Goal: Task Accomplishment & Management: Manage account settings

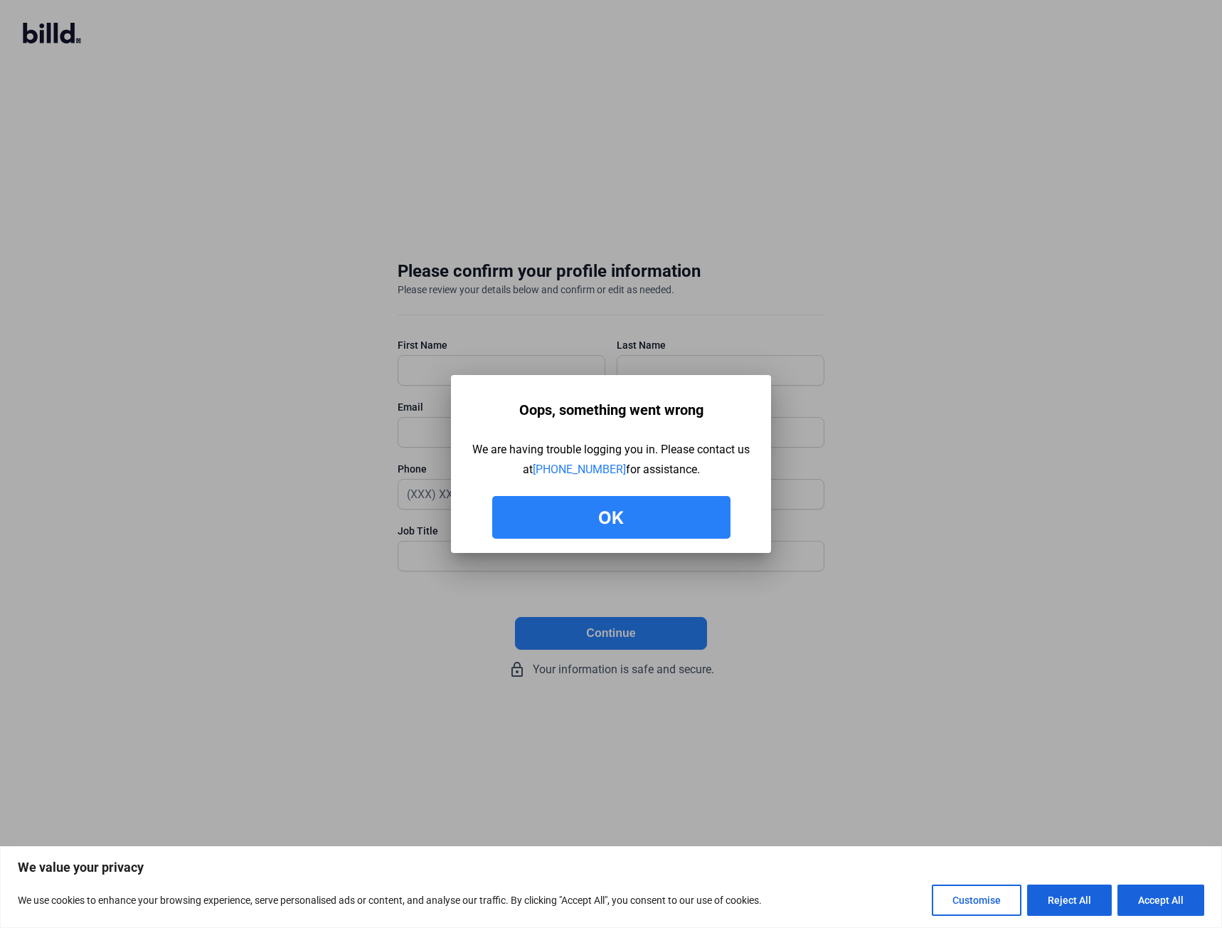
click at [600, 519] on button "Ok" at bounding box center [611, 517] width 238 height 43
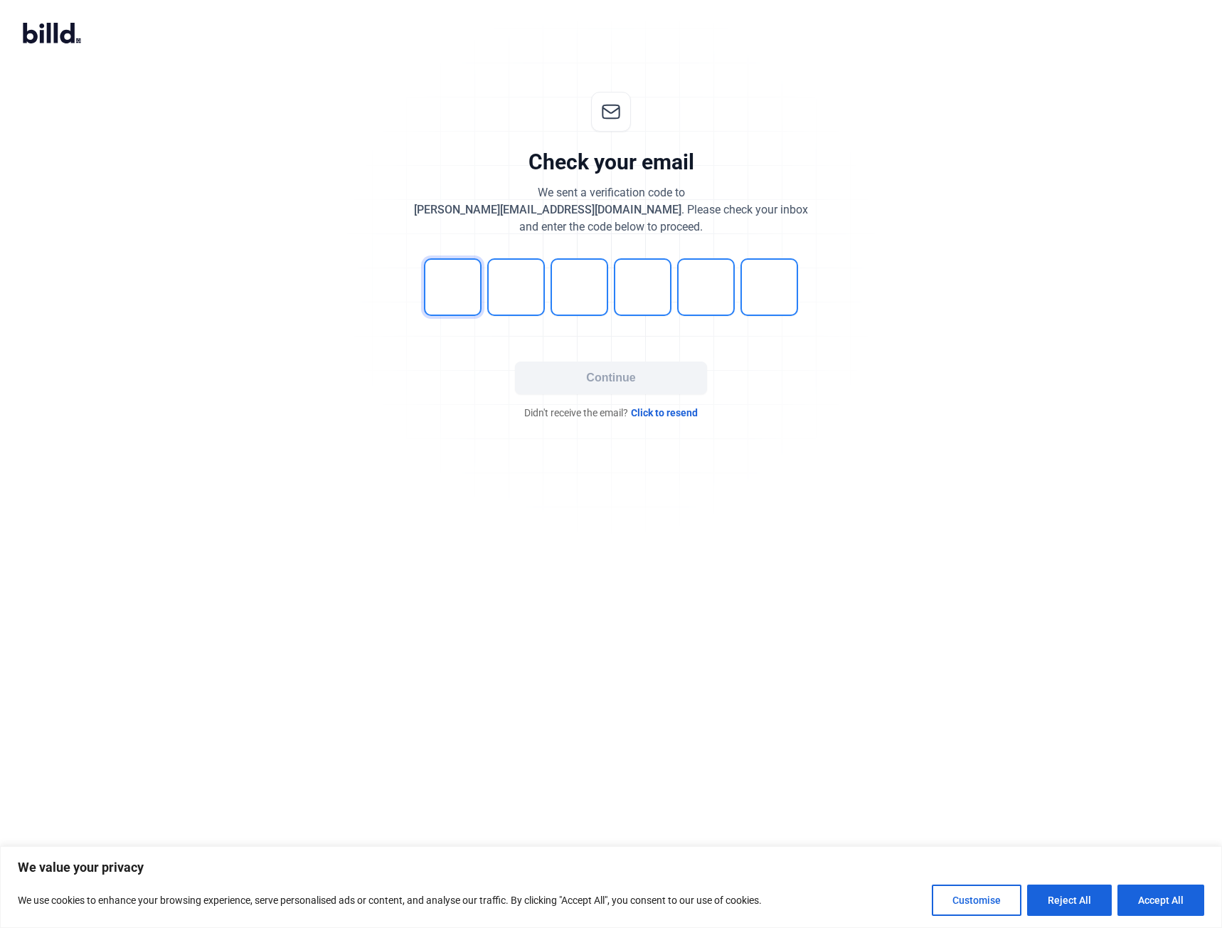
click at [440, 283] on input "tel" at bounding box center [453, 287] width 58 height 58
type input "5"
type input "1"
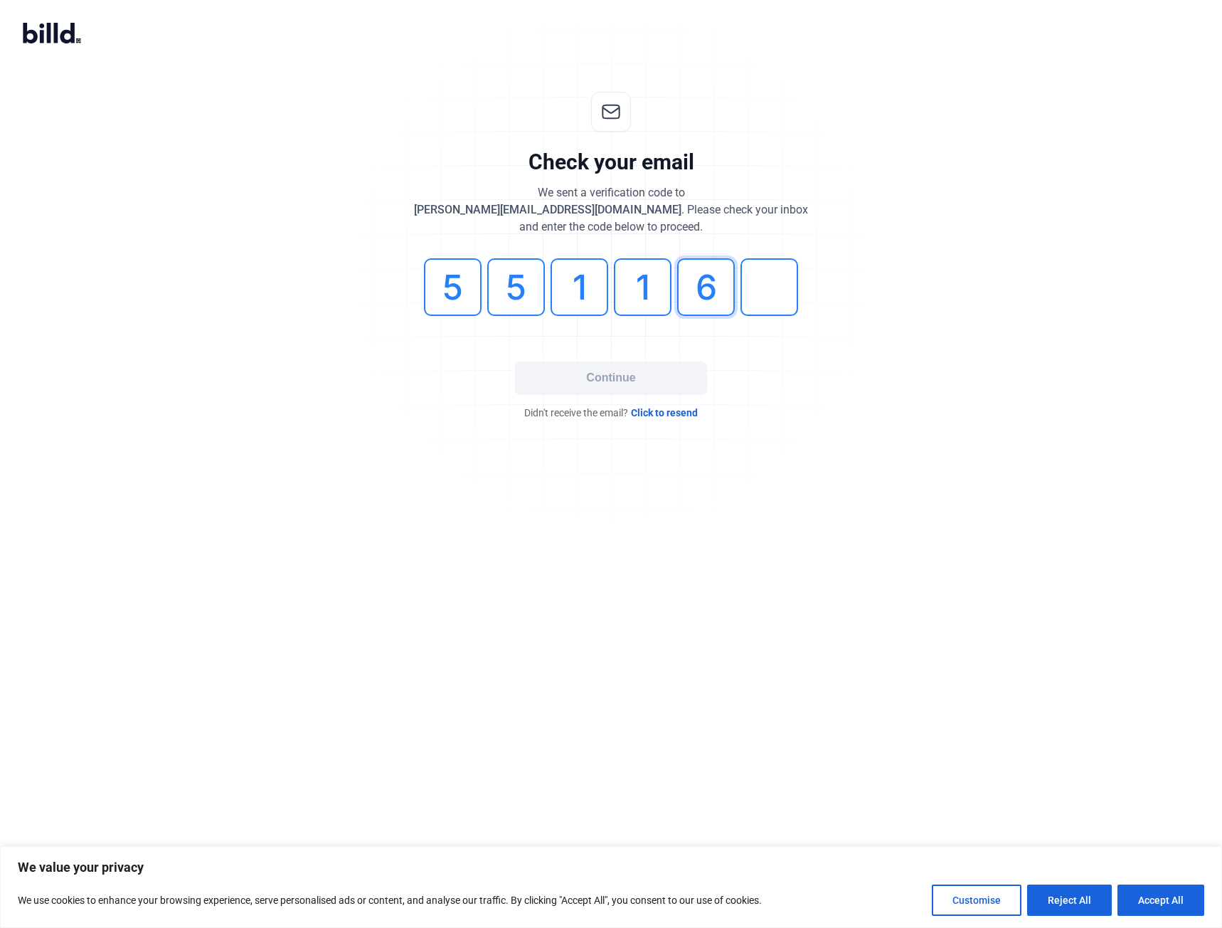
type input "6"
type input "3"
click at [580, 371] on button "Continue" at bounding box center [611, 377] width 192 height 33
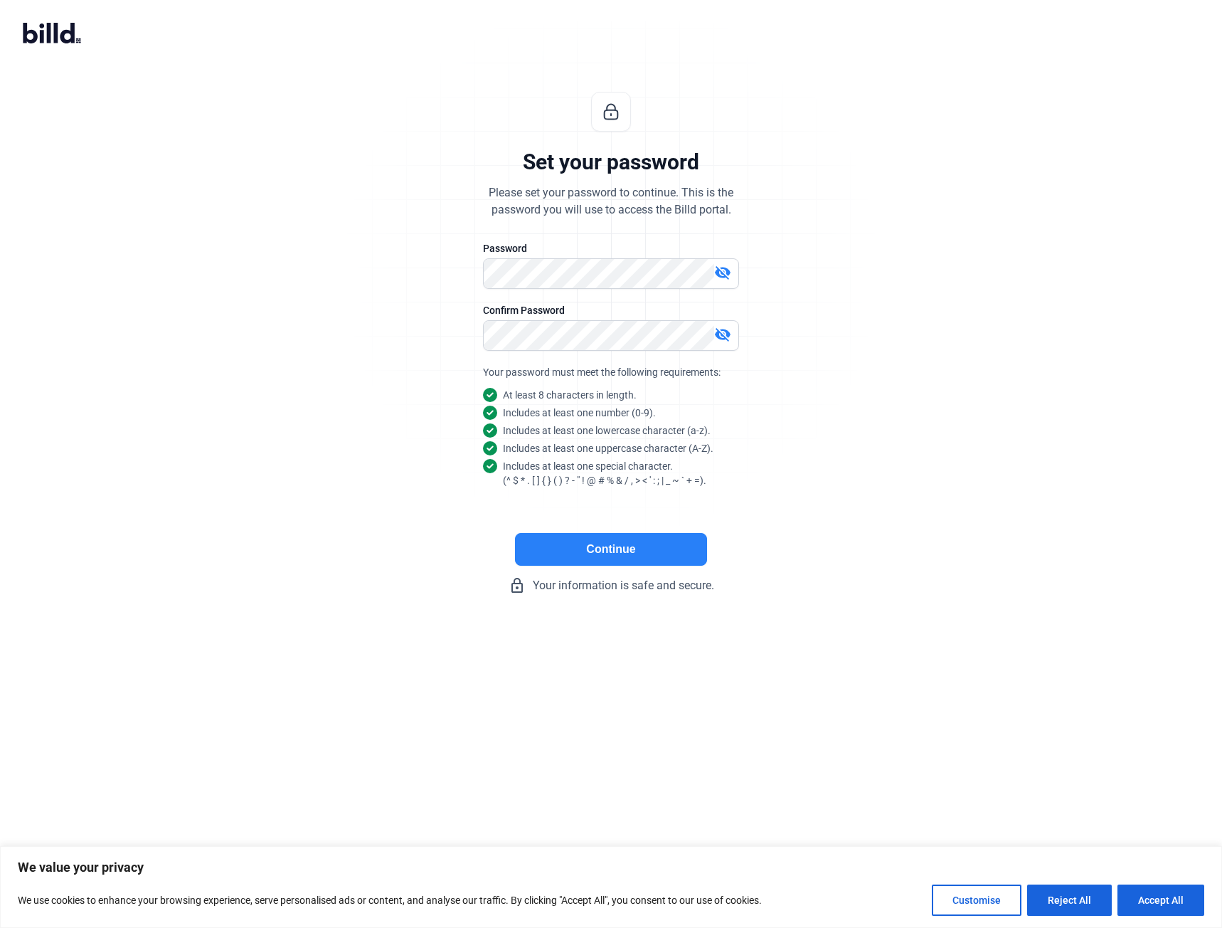
click at [646, 558] on button "Continue" at bounding box center [611, 549] width 192 height 33
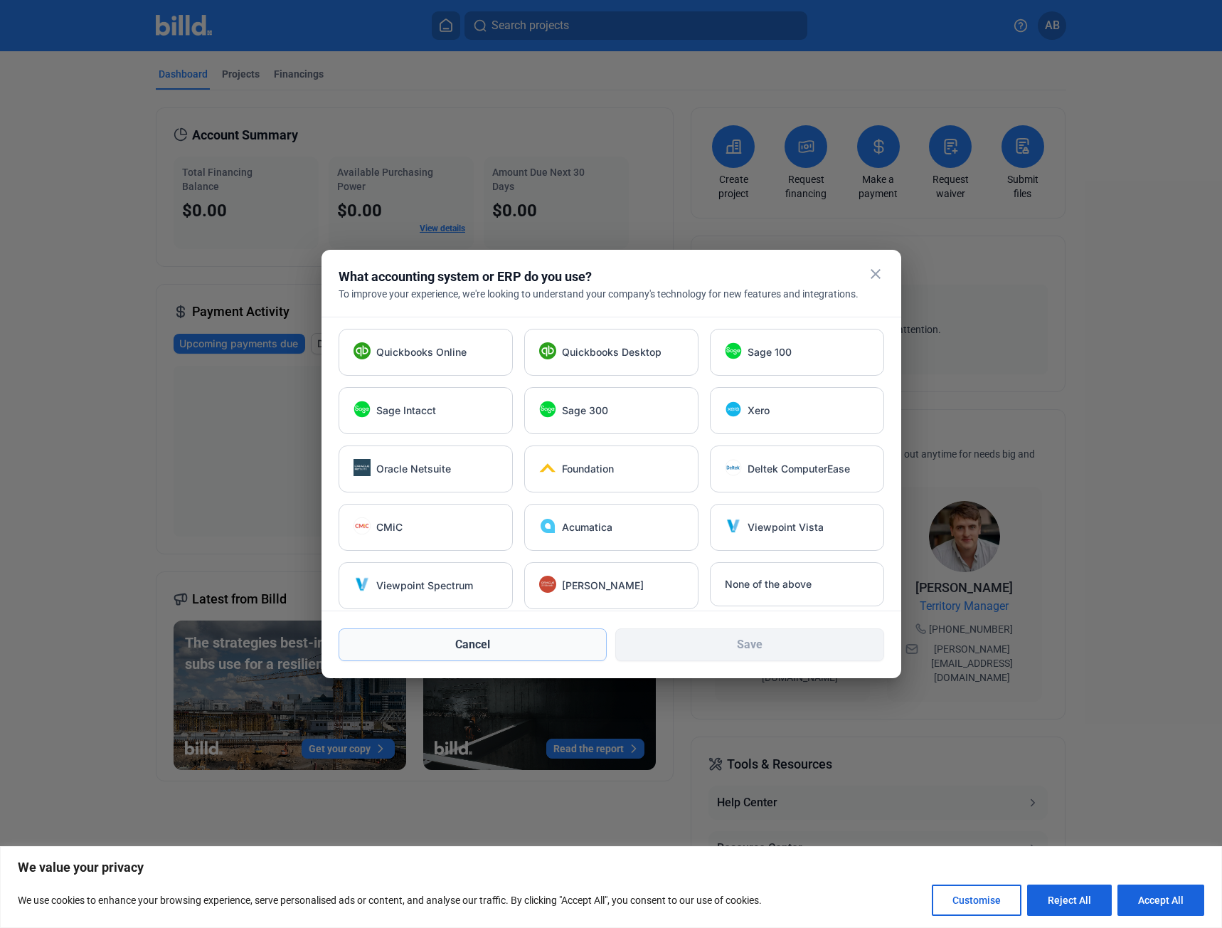
click at [542, 647] on button "Cancel" at bounding box center [473, 644] width 269 height 33
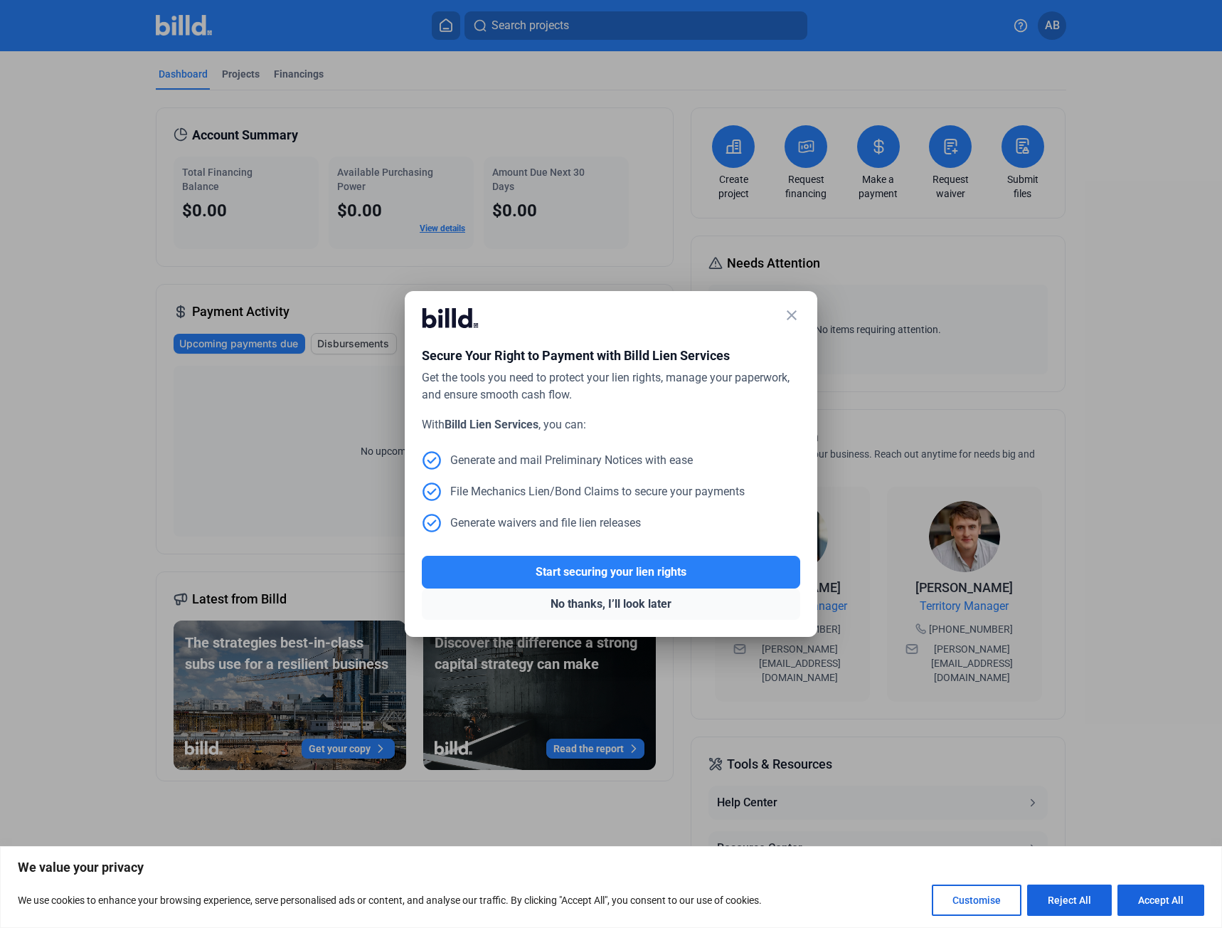
click at [603, 602] on button "No thanks, I’ll look later" at bounding box center [611, 603] width 379 height 31
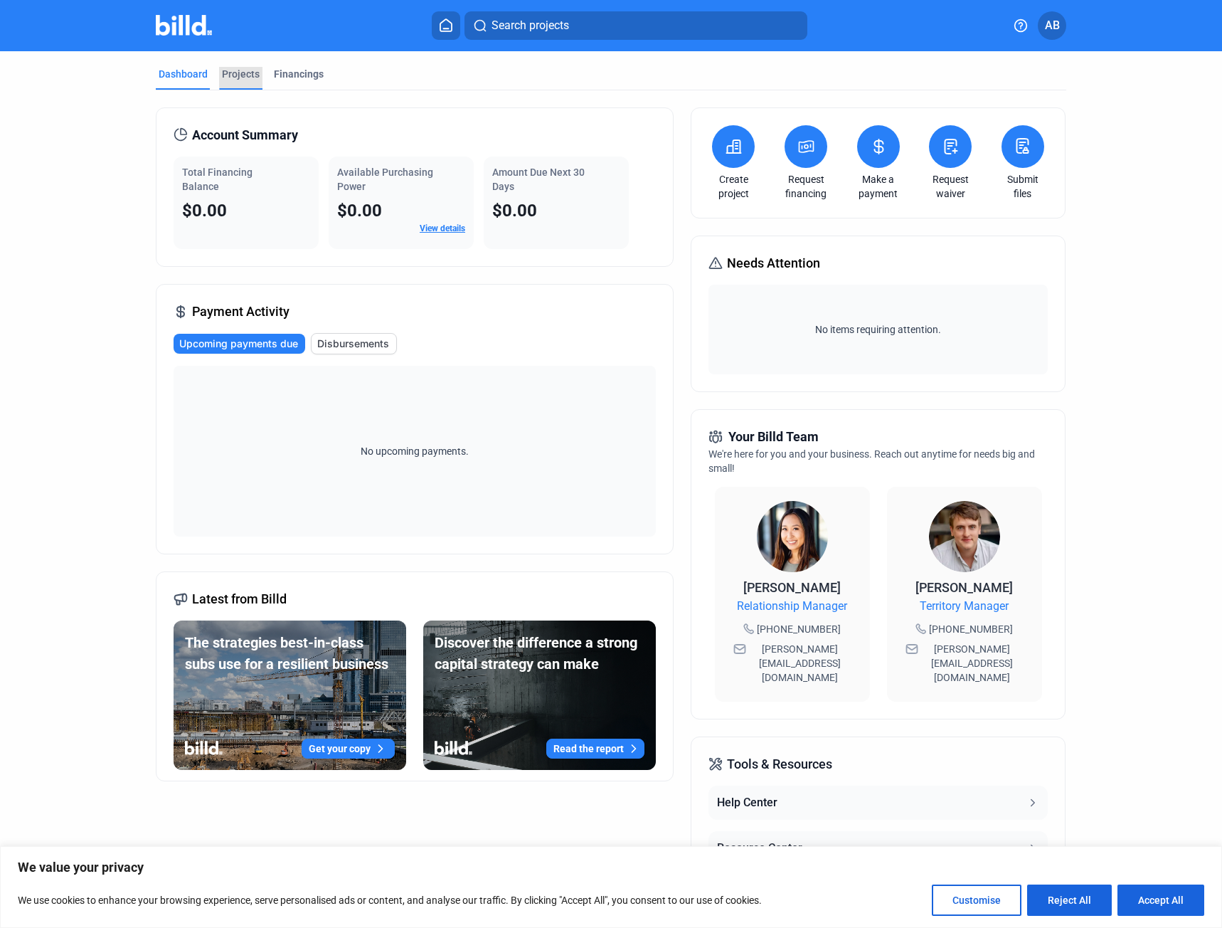
click at [227, 77] on div "Projects" at bounding box center [241, 74] width 38 height 14
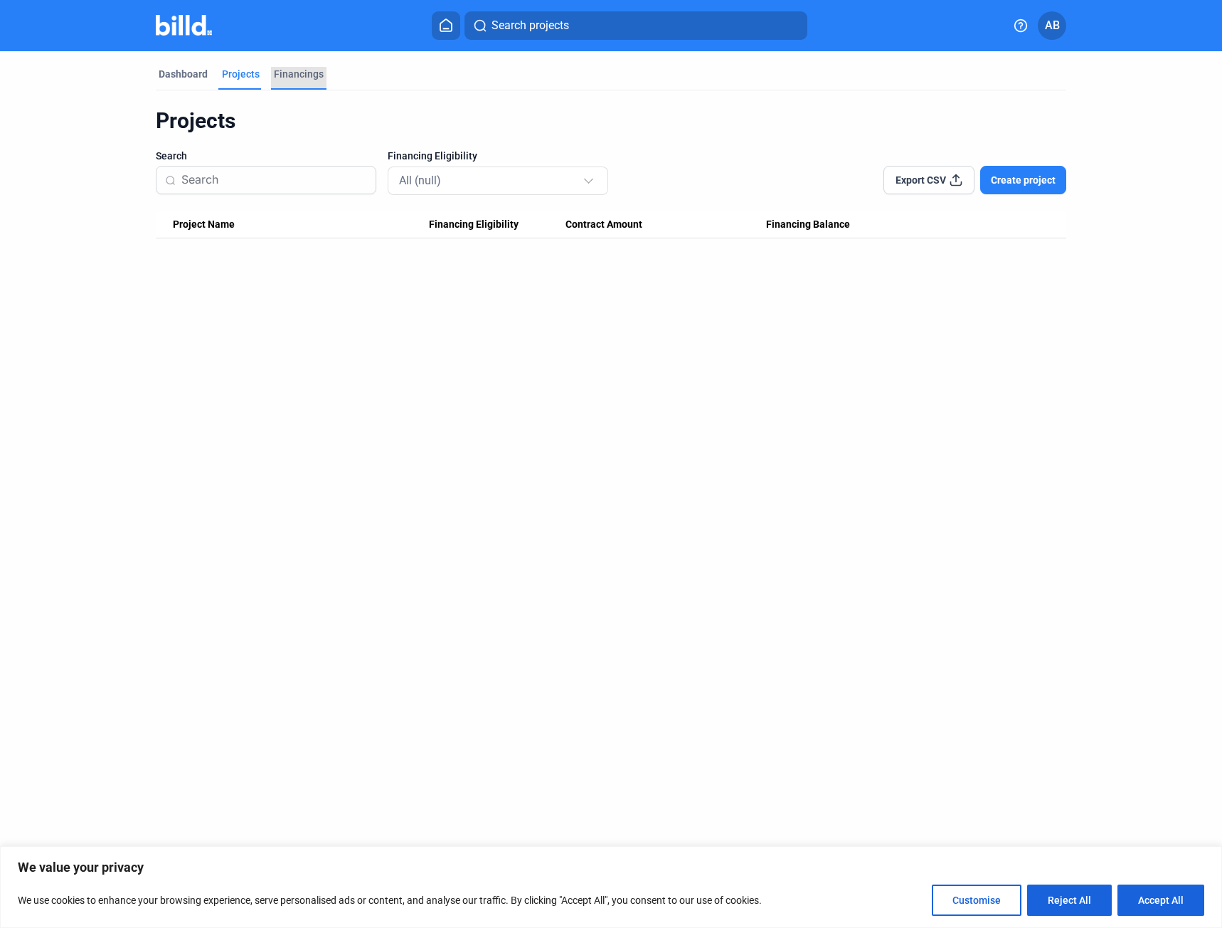
click at [292, 75] on div "Financings" at bounding box center [299, 74] width 50 height 14
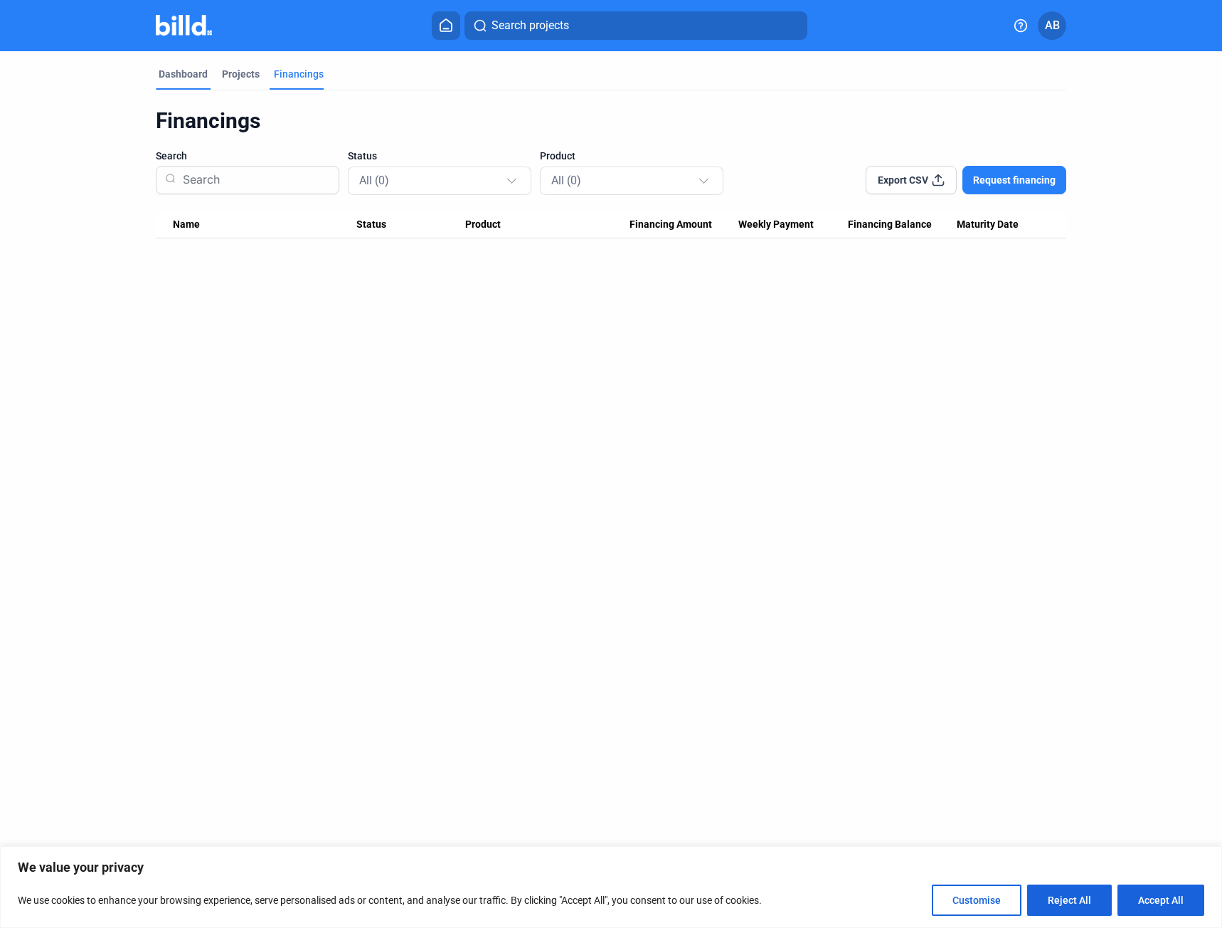
click at [199, 78] on div "Dashboard" at bounding box center [183, 74] width 49 height 14
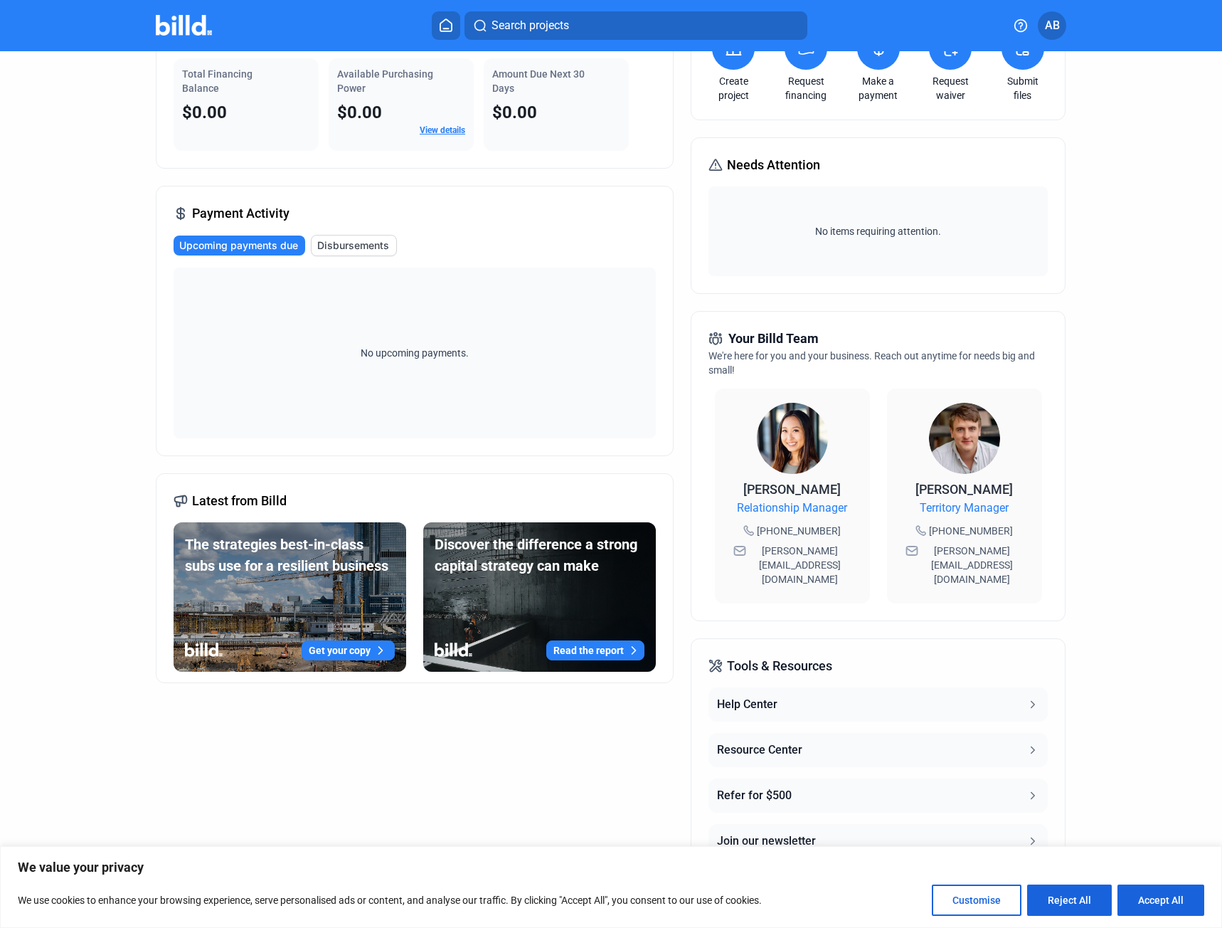
scroll to position [100, 0]
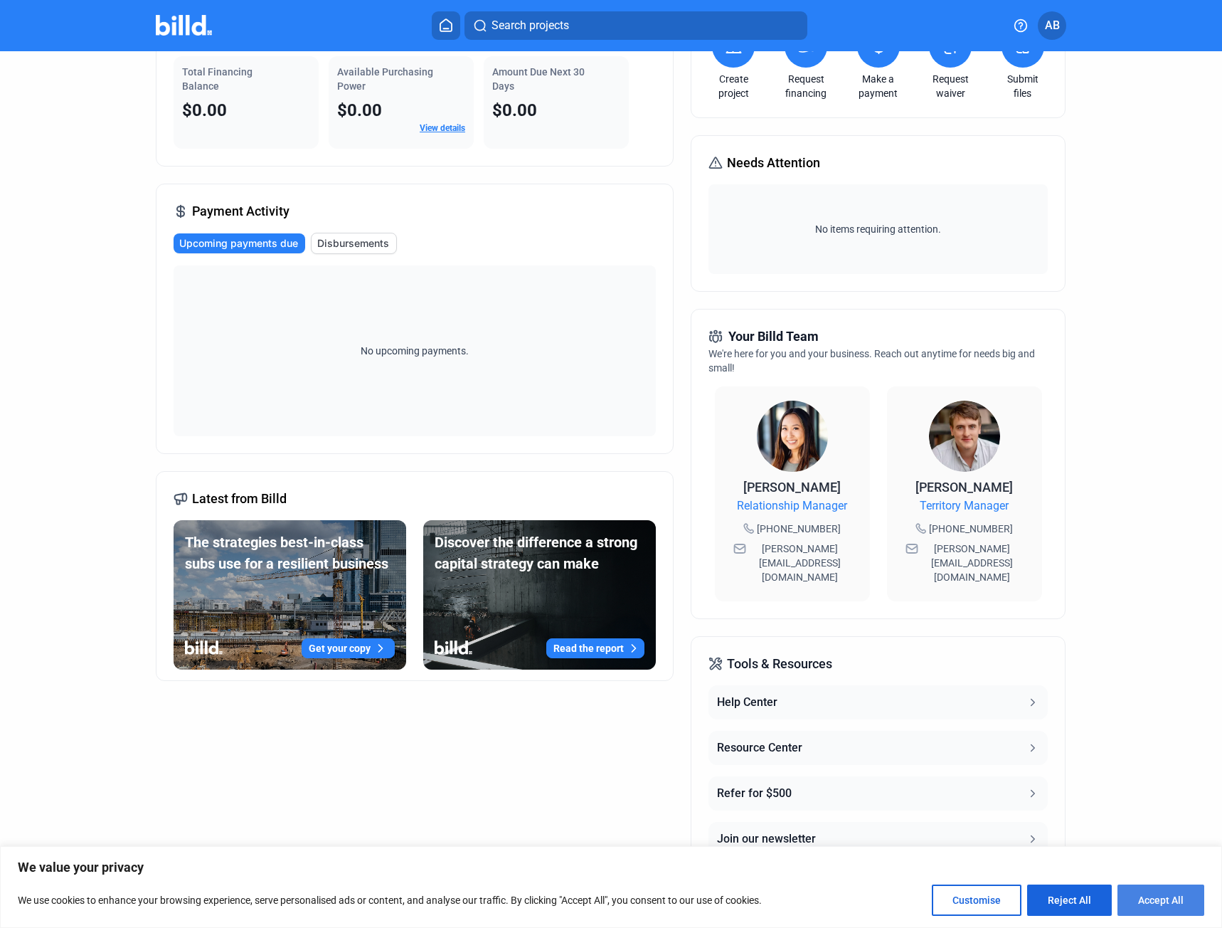
click at [1136, 908] on button "Accept All" at bounding box center [1161, 899] width 87 height 31
checkbox input "true"
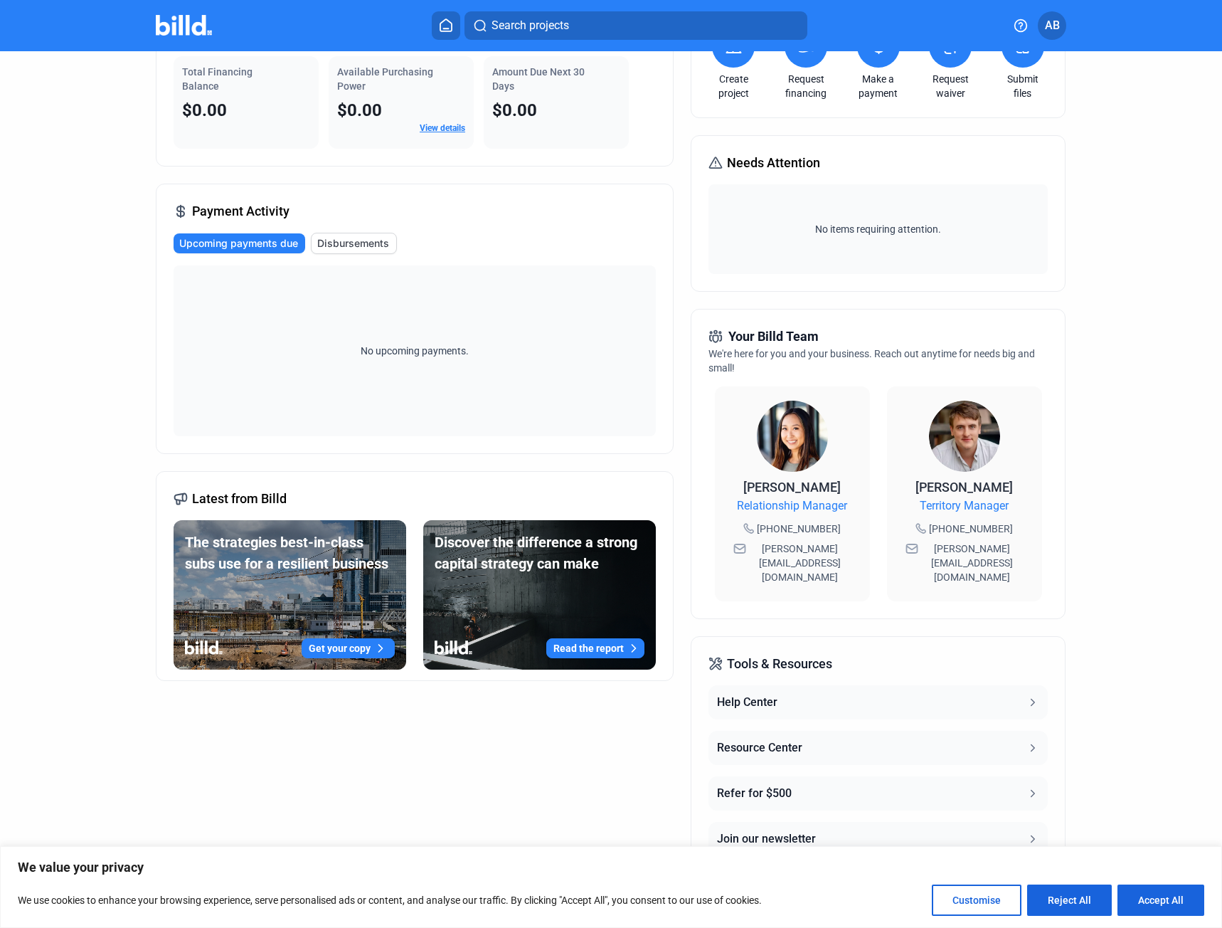
checkbox input "true"
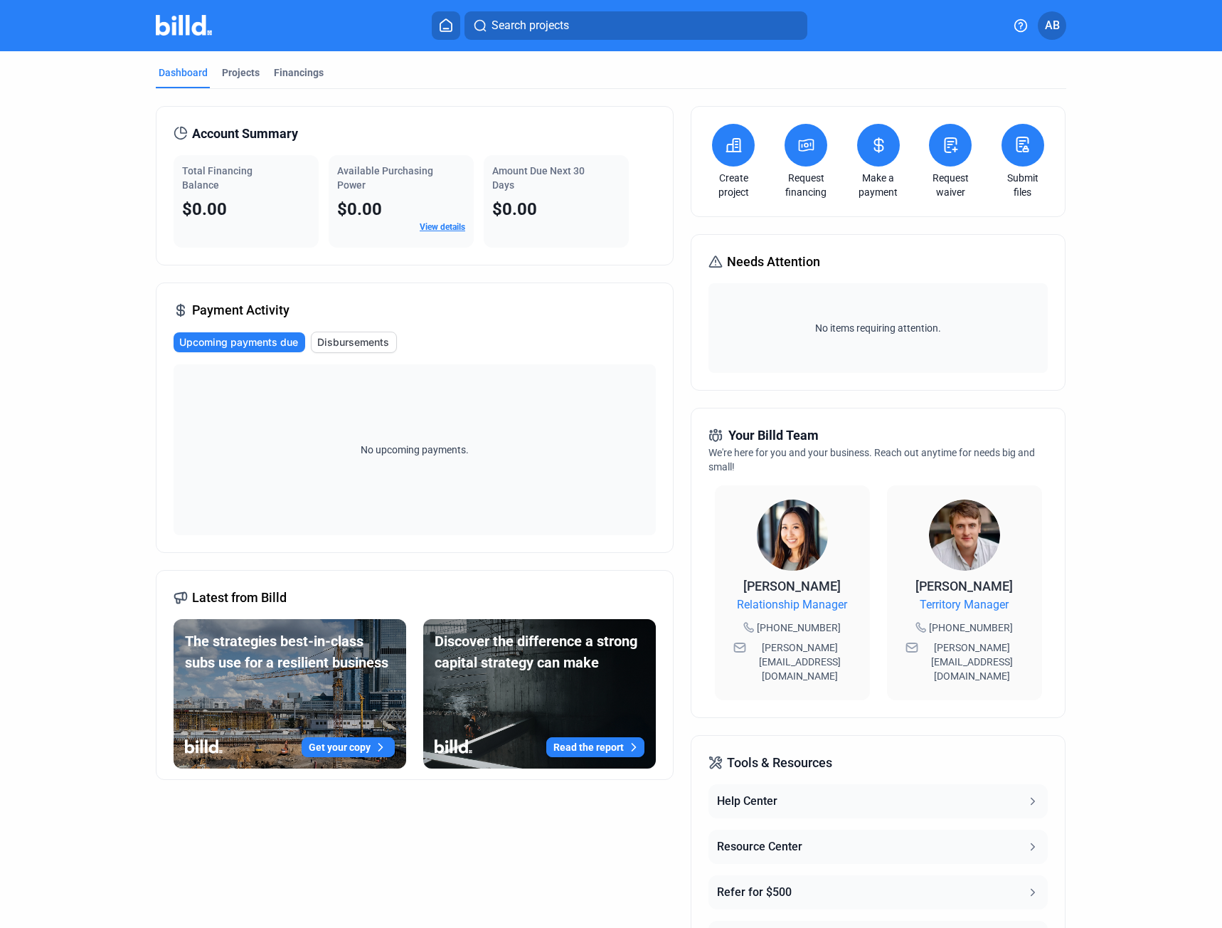
scroll to position [0, 0]
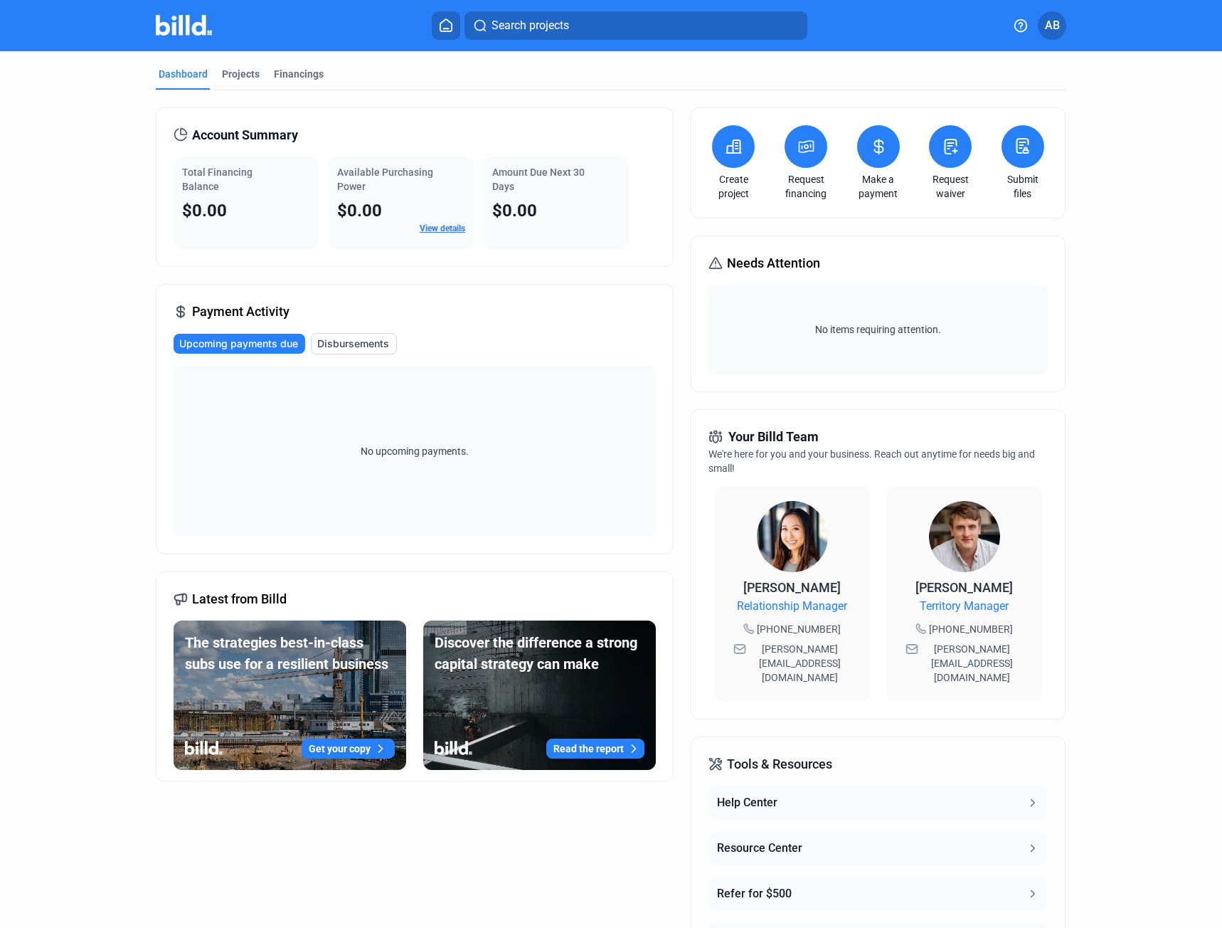
click at [1059, 28] on span "AB" at bounding box center [1052, 25] width 15 height 17
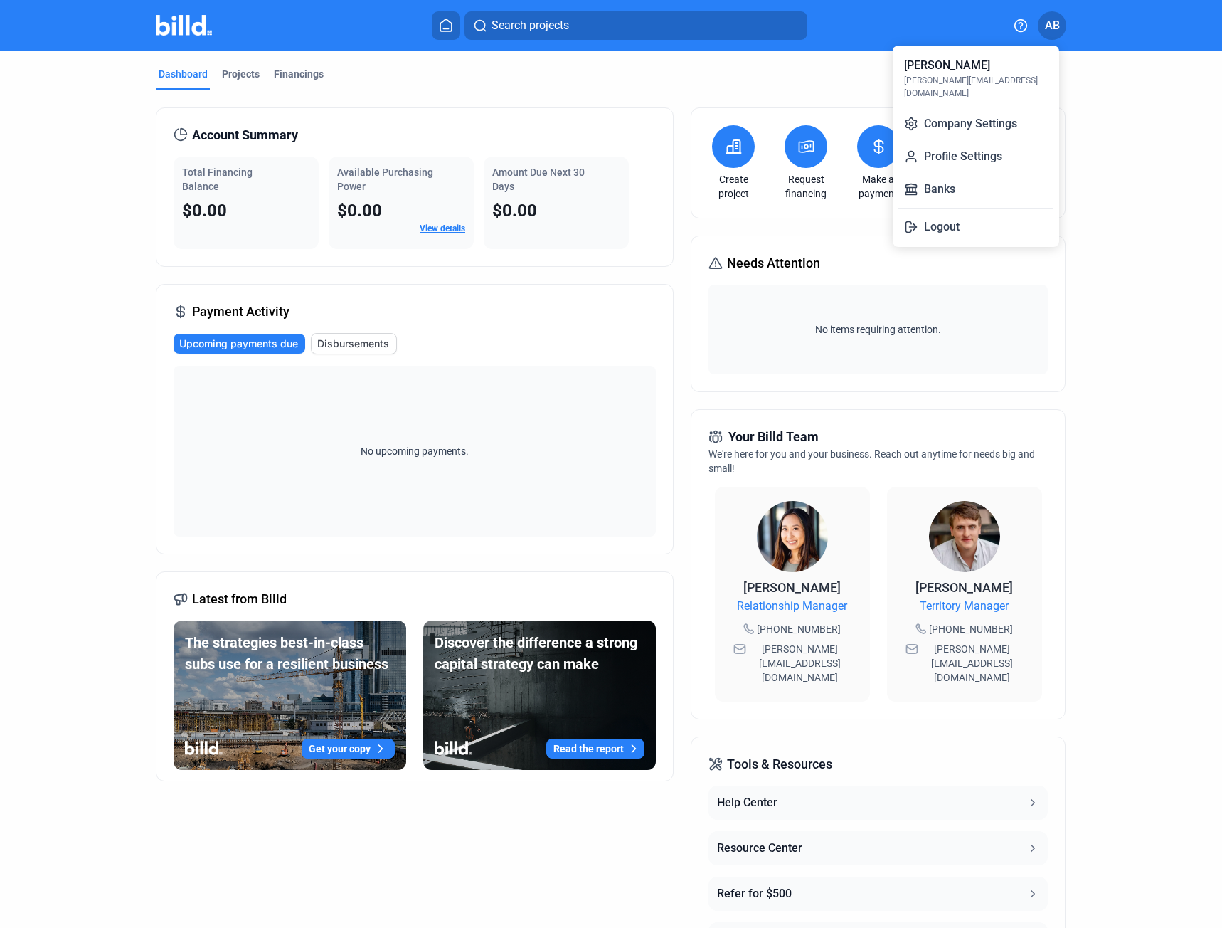
click at [1069, 117] on div at bounding box center [611, 464] width 1222 height 928
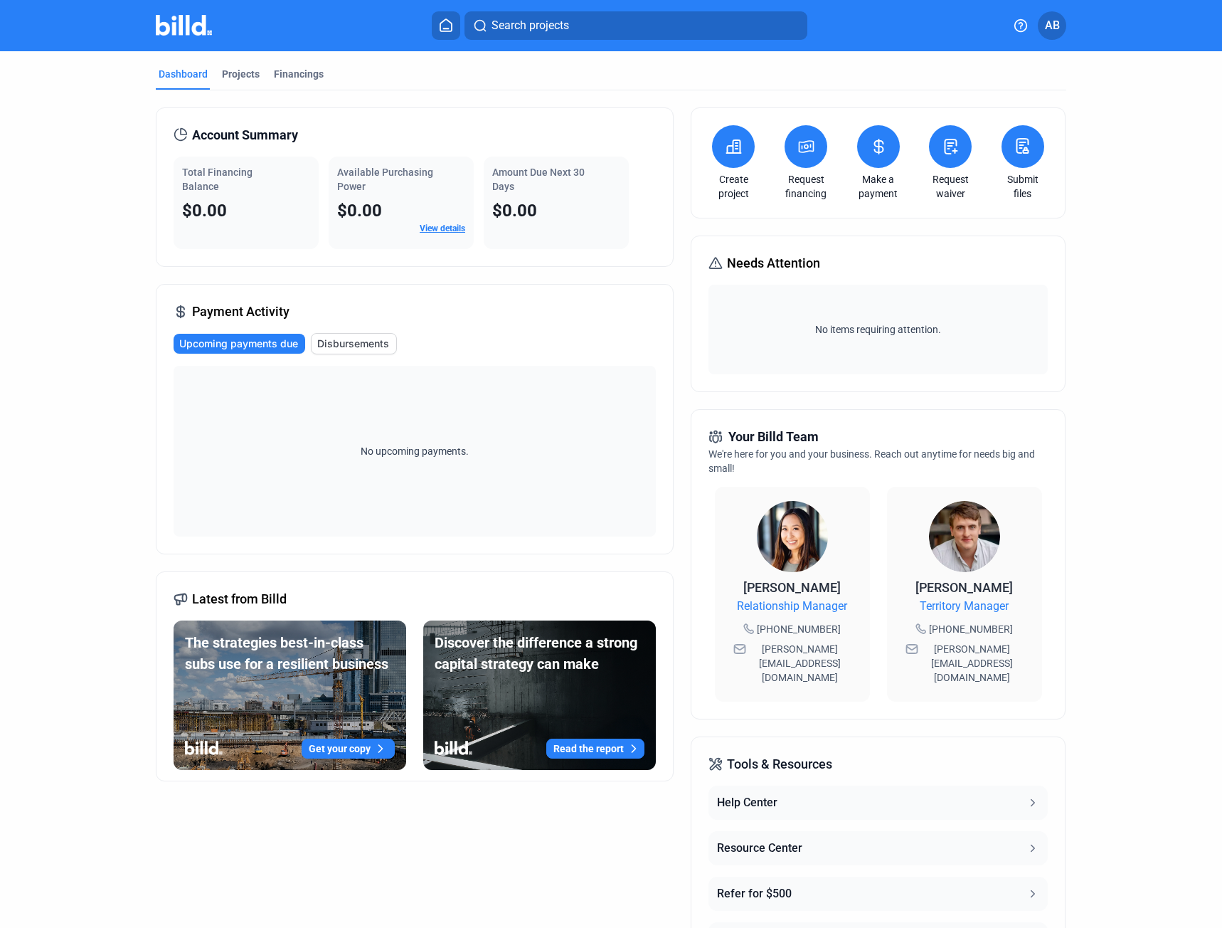
click at [1025, 147] on icon at bounding box center [1023, 145] width 18 height 17
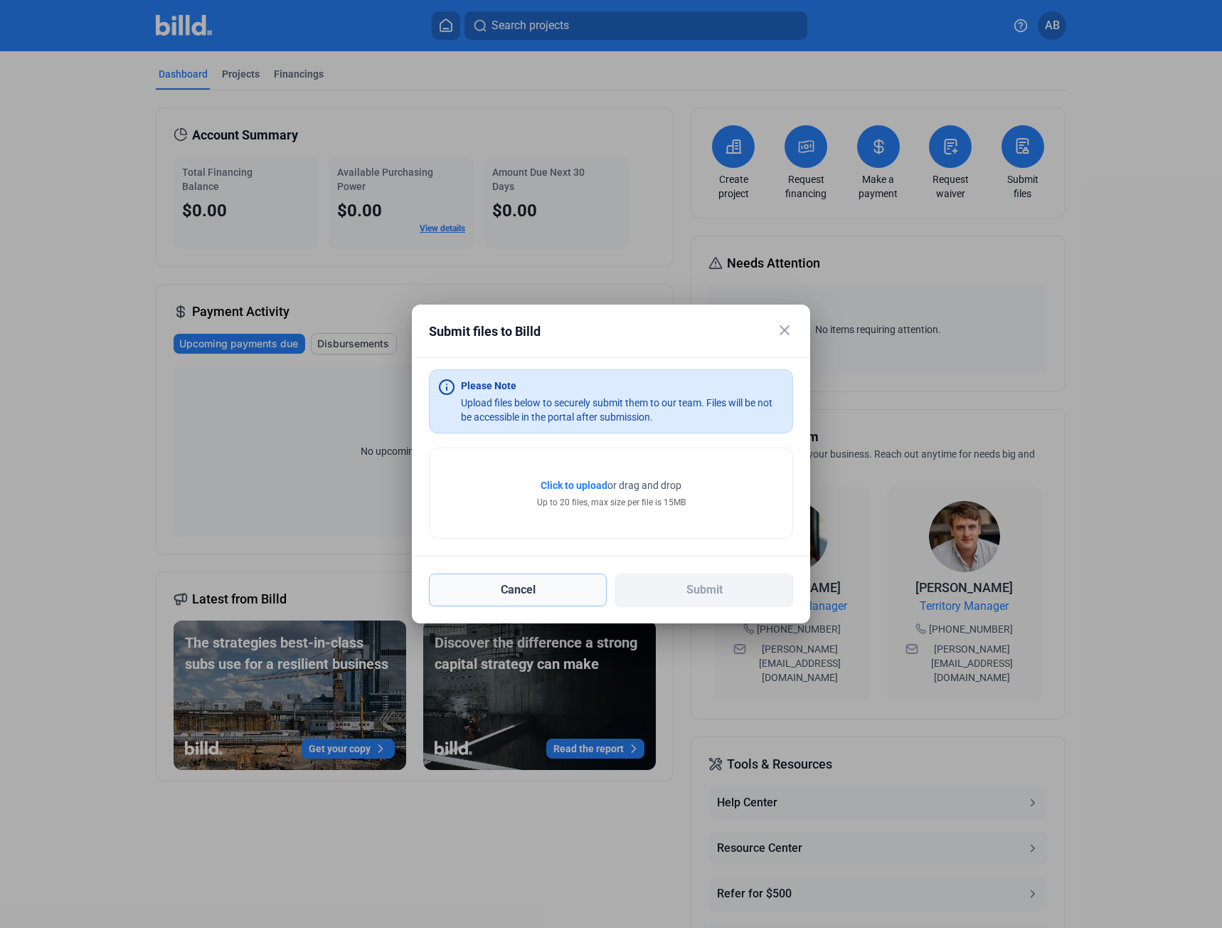
click at [554, 591] on button "Cancel" at bounding box center [518, 590] width 178 height 33
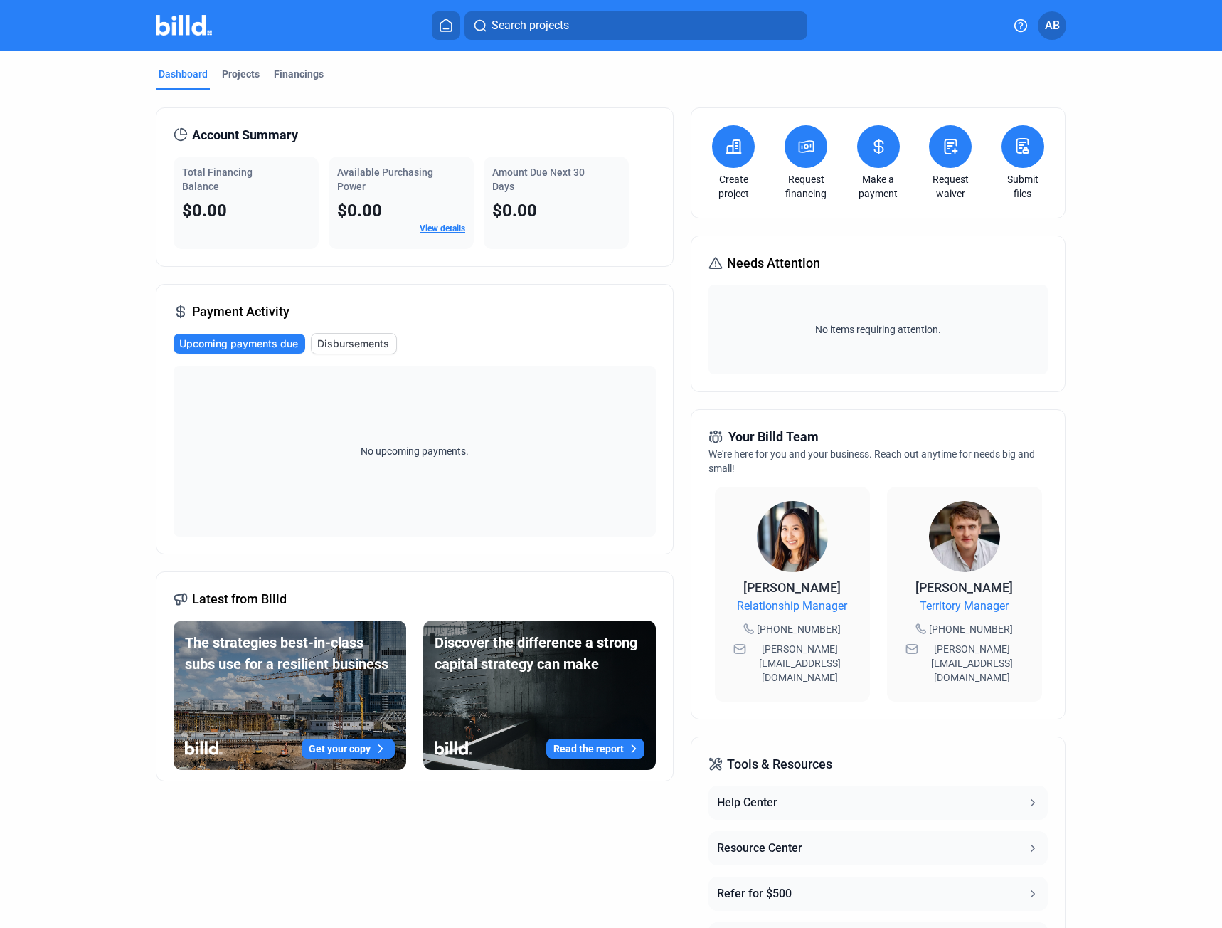
drag, startPoint x: 1075, startPoint y: 382, endPoint x: 1097, endPoint y: 386, distance: 22.5
click at [1076, 382] on div "Dashboard Projects Financings Account Summary Total Financing Balance $0.00 Ava…" at bounding box center [611, 536] width 968 height 970
click at [1025, 151] on icon at bounding box center [1026, 150] width 5 height 6
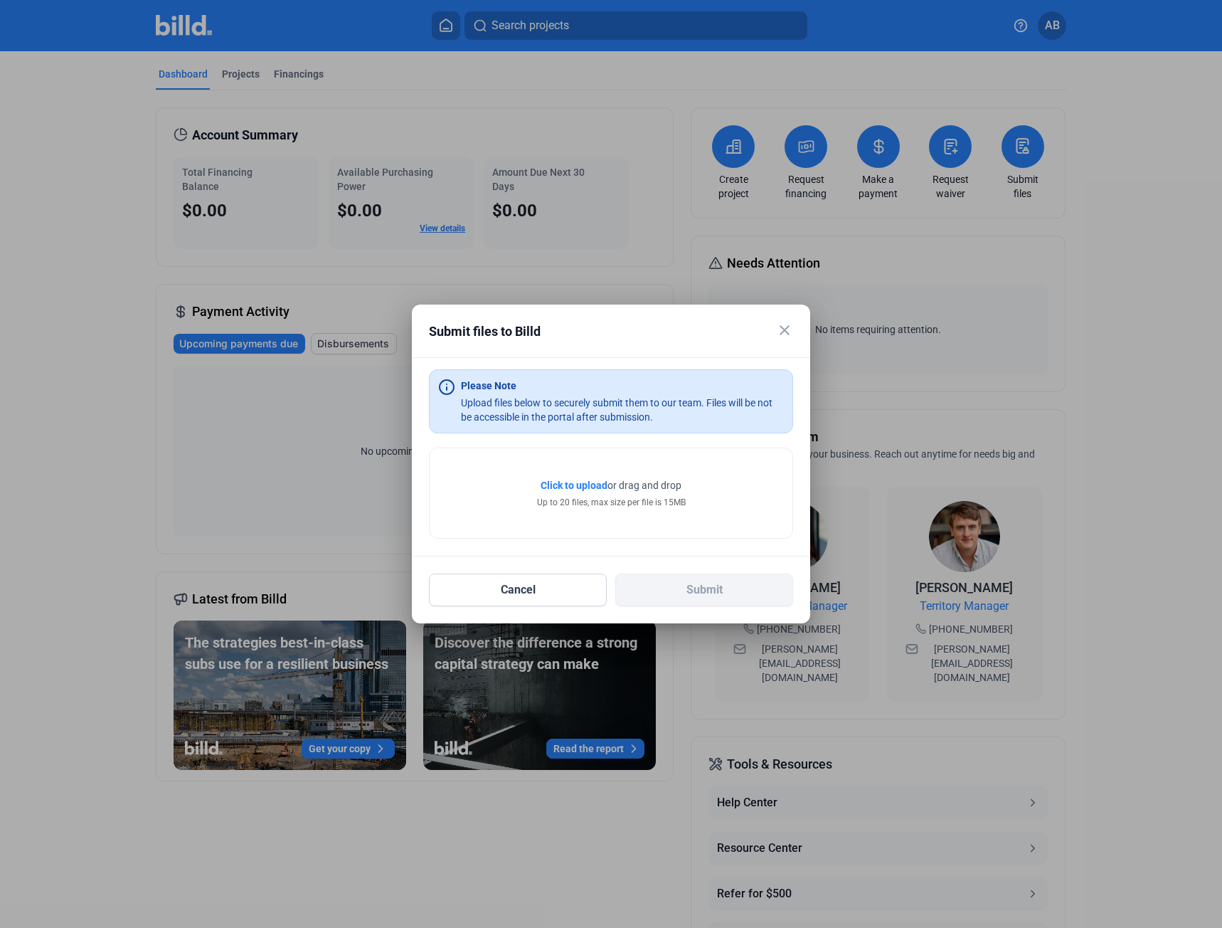
click at [588, 485] on span "Click to upload" at bounding box center [574, 485] width 67 height 11
click at [783, 327] on mat-icon "close" at bounding box center [784, 330] width 17 height 17
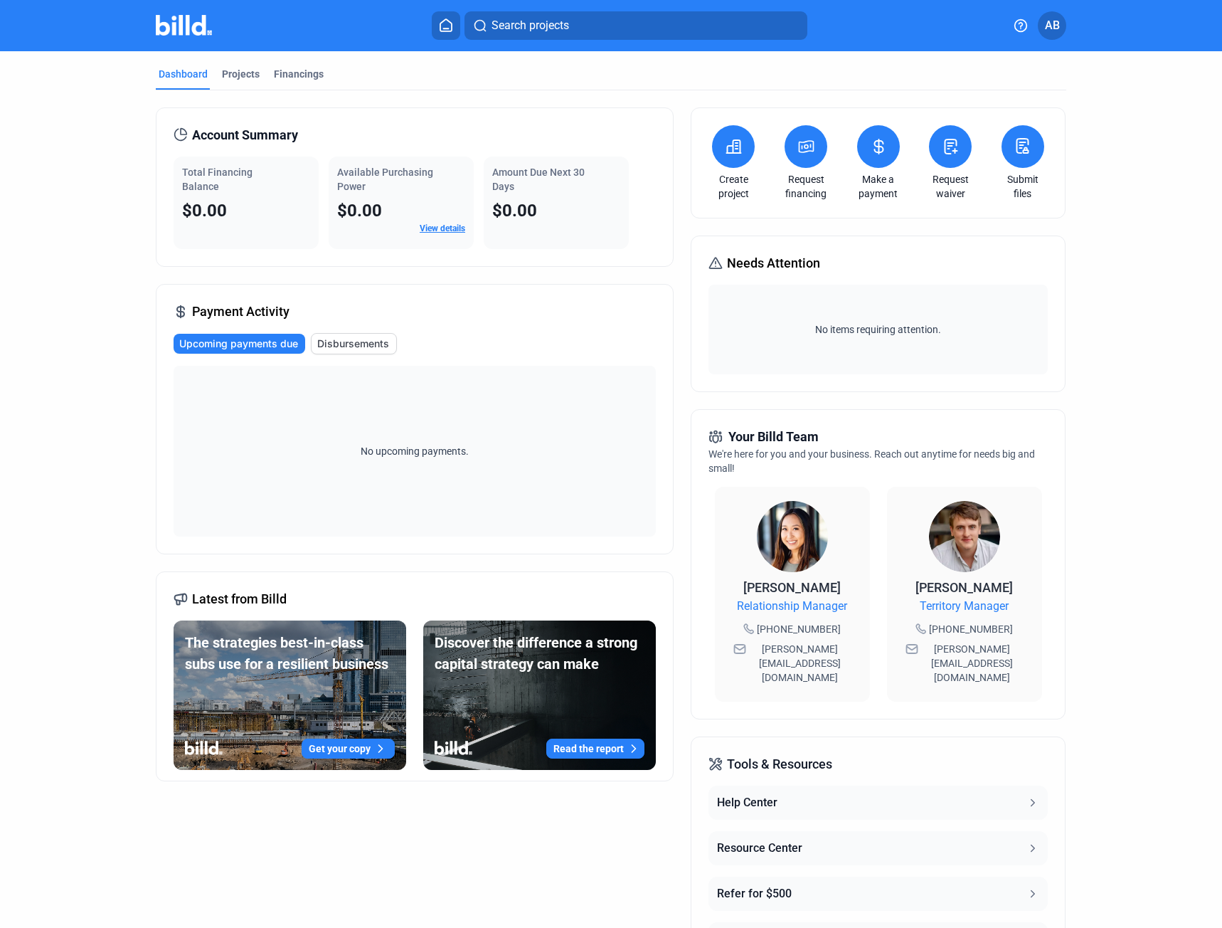
click at [1018, 143] on icon at bounding box center [1023, 145] width 18 height 17
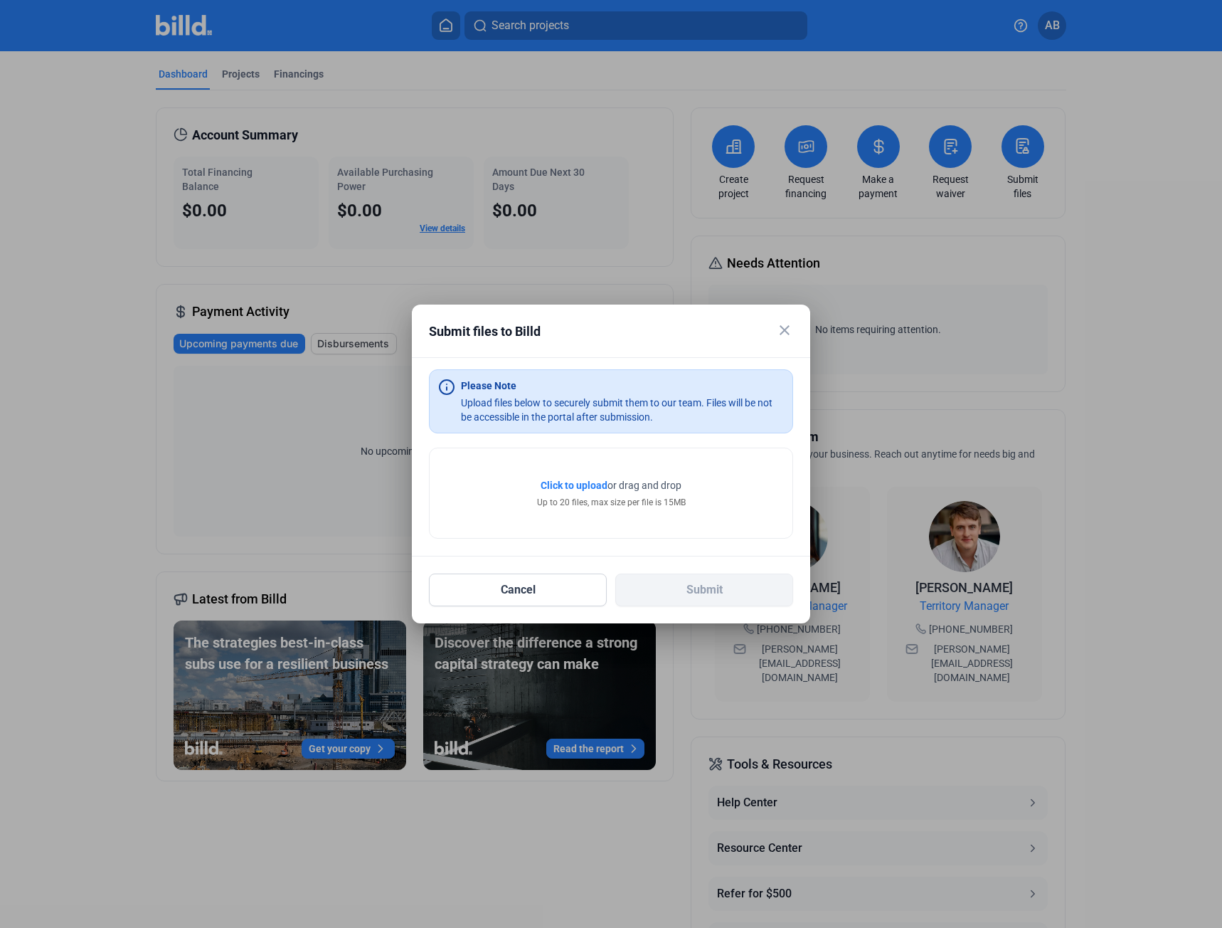
click at [786, 329] on mat-icon "close" at bounding box center [784, 330] width 17 height 17
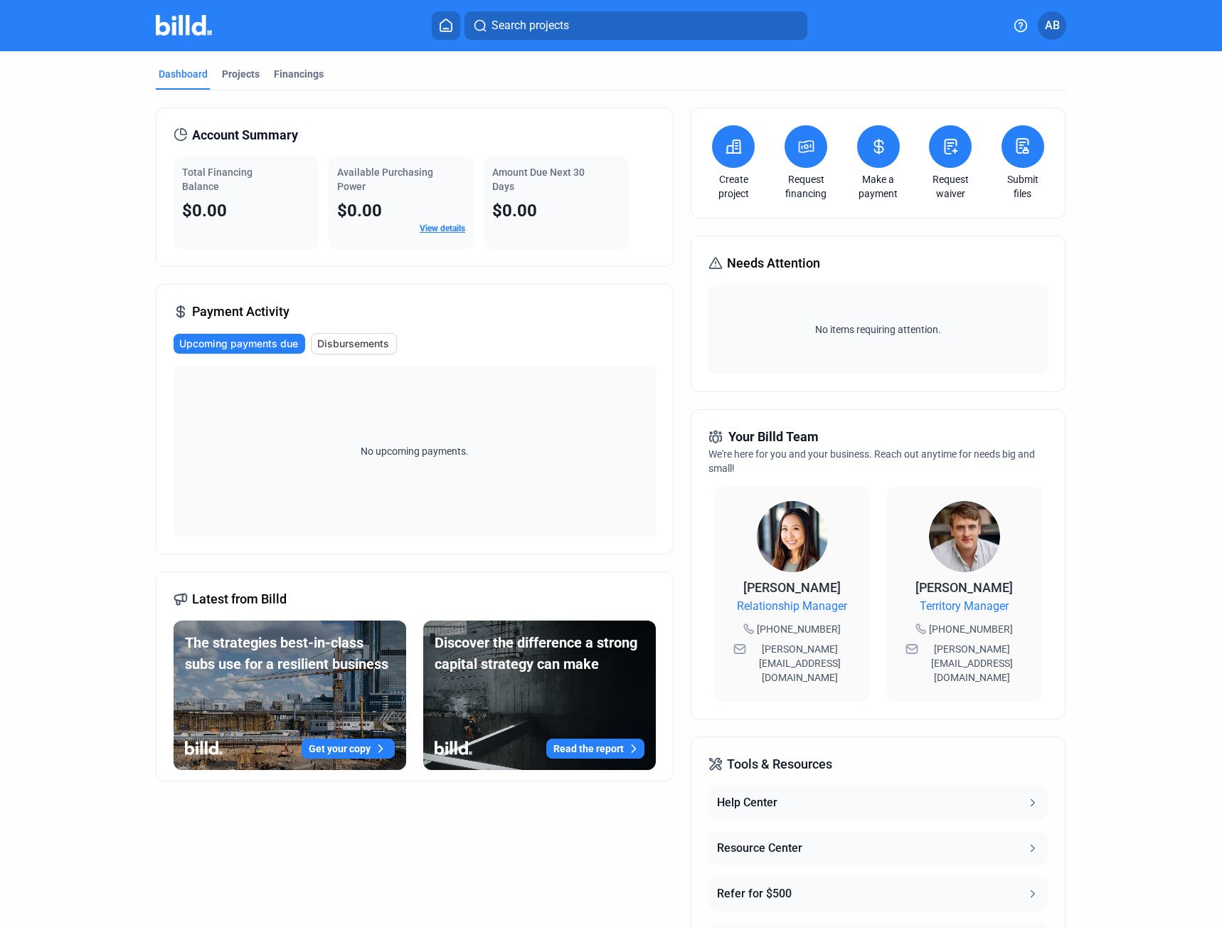
click at [1104, 360] on dashboard "Dashboard Projects Financings Account Summary Total Financing Balance $0.00 Ava…" at bounding box center [611, 536] width 1100 height 970
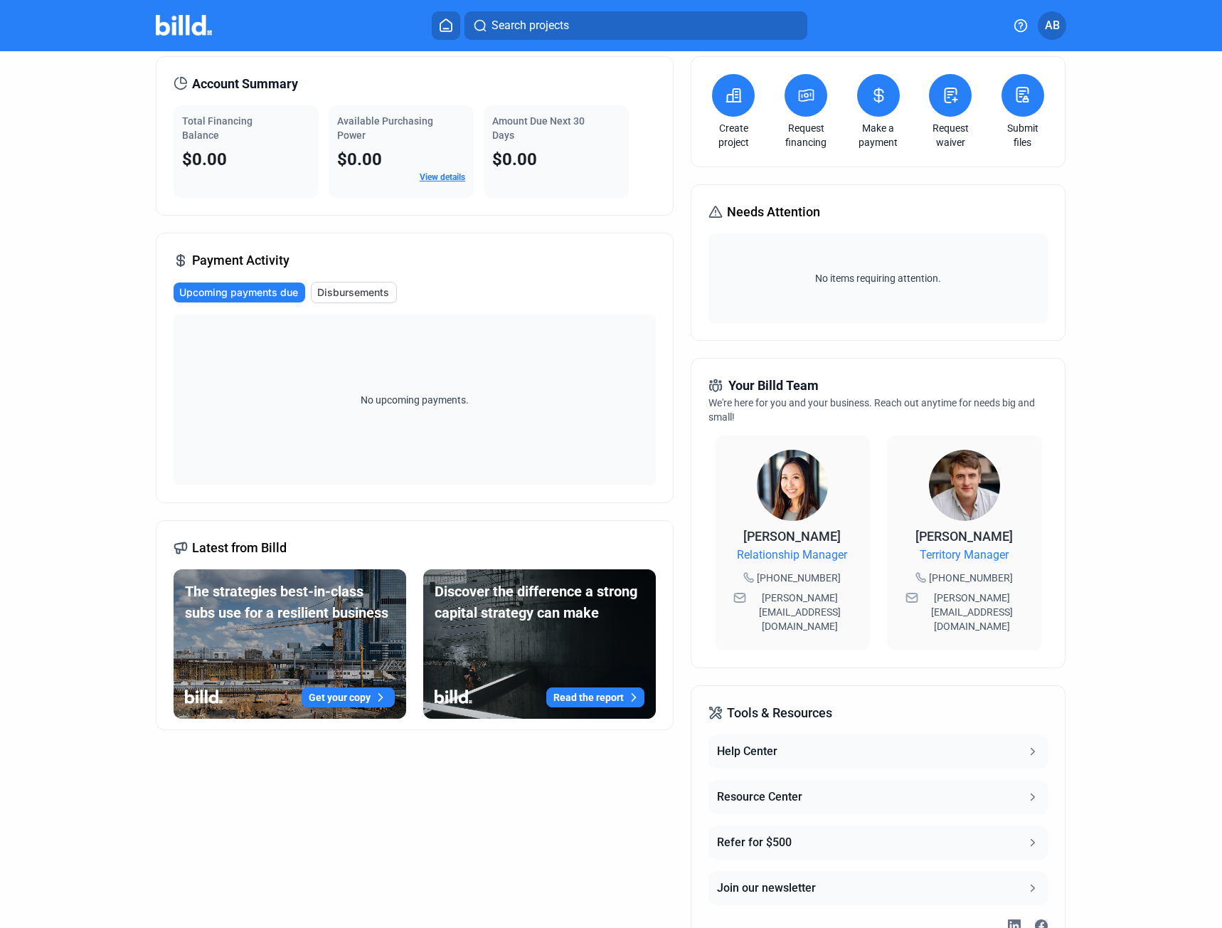
scroll to position [100, 0]
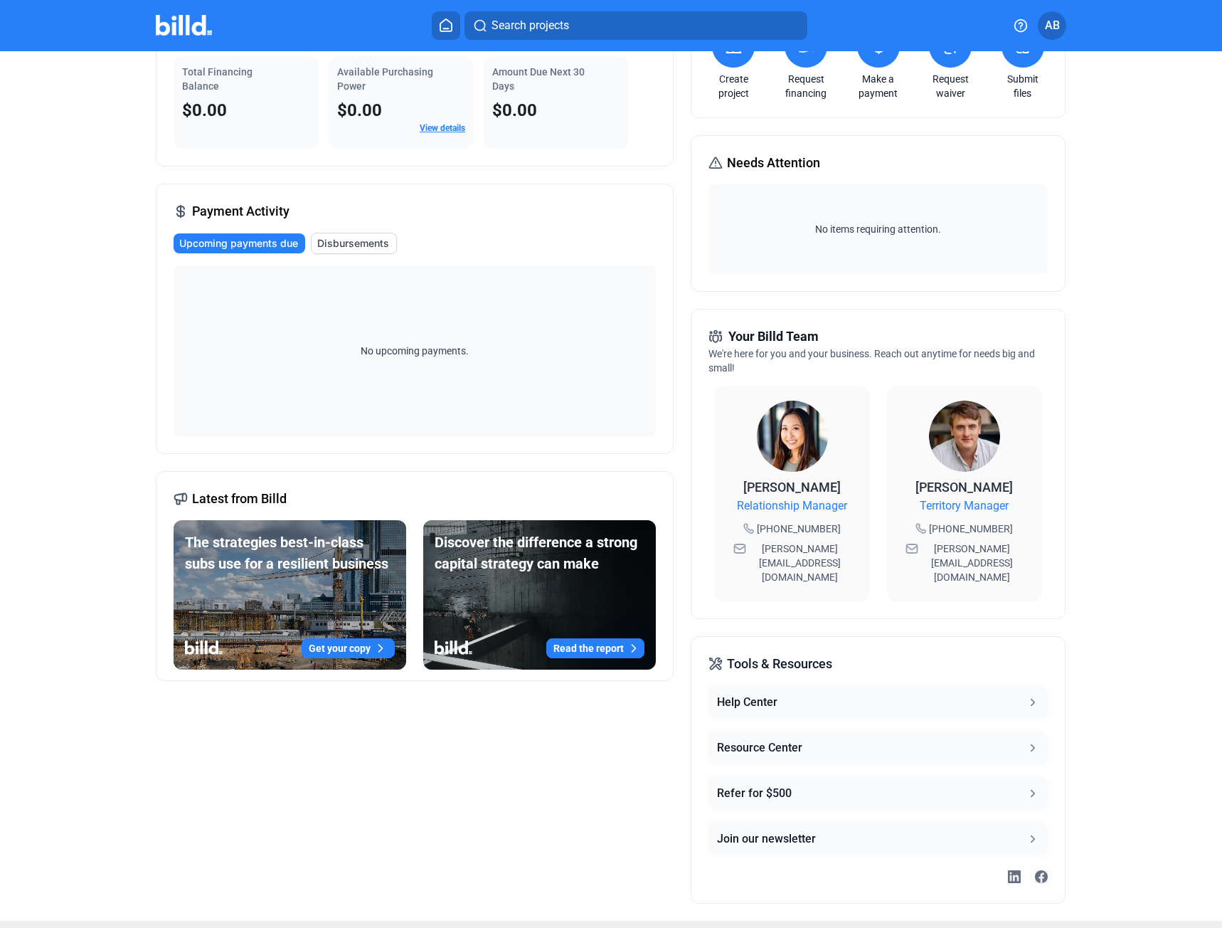
click at [1021, 685] on button "Help Center" at bounding box center [878, 702] width 339 height 34
click at [1117, 623] on dashboard "Dashboard Projects Financings Account Summary Total Financing Balance $0.00 Ava…" at bounding box center [611, 436] width 1100 height 970
click at [1033, 741] on icon at bounding box center [1033, 747] width 13 height 13
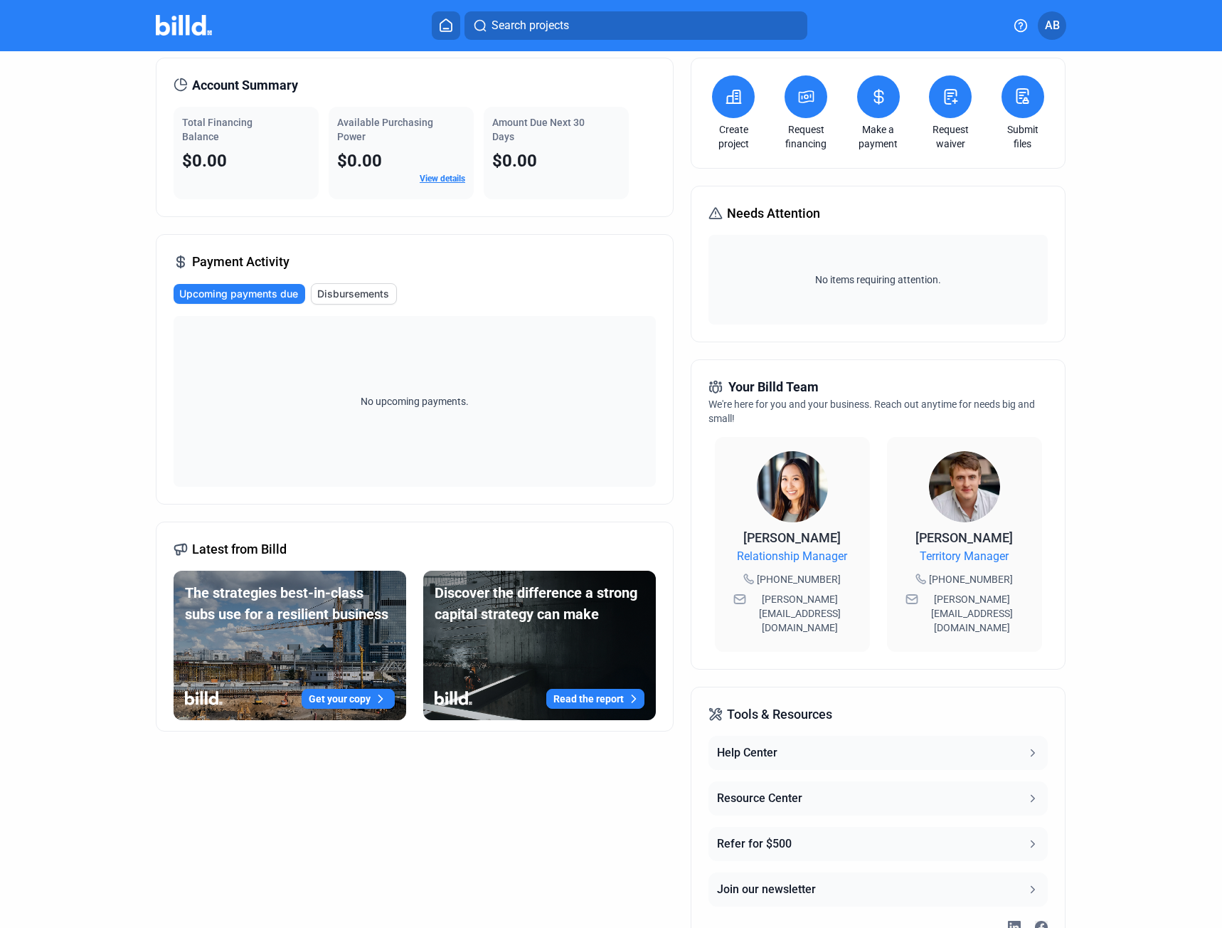
scroll to position [0, 0]
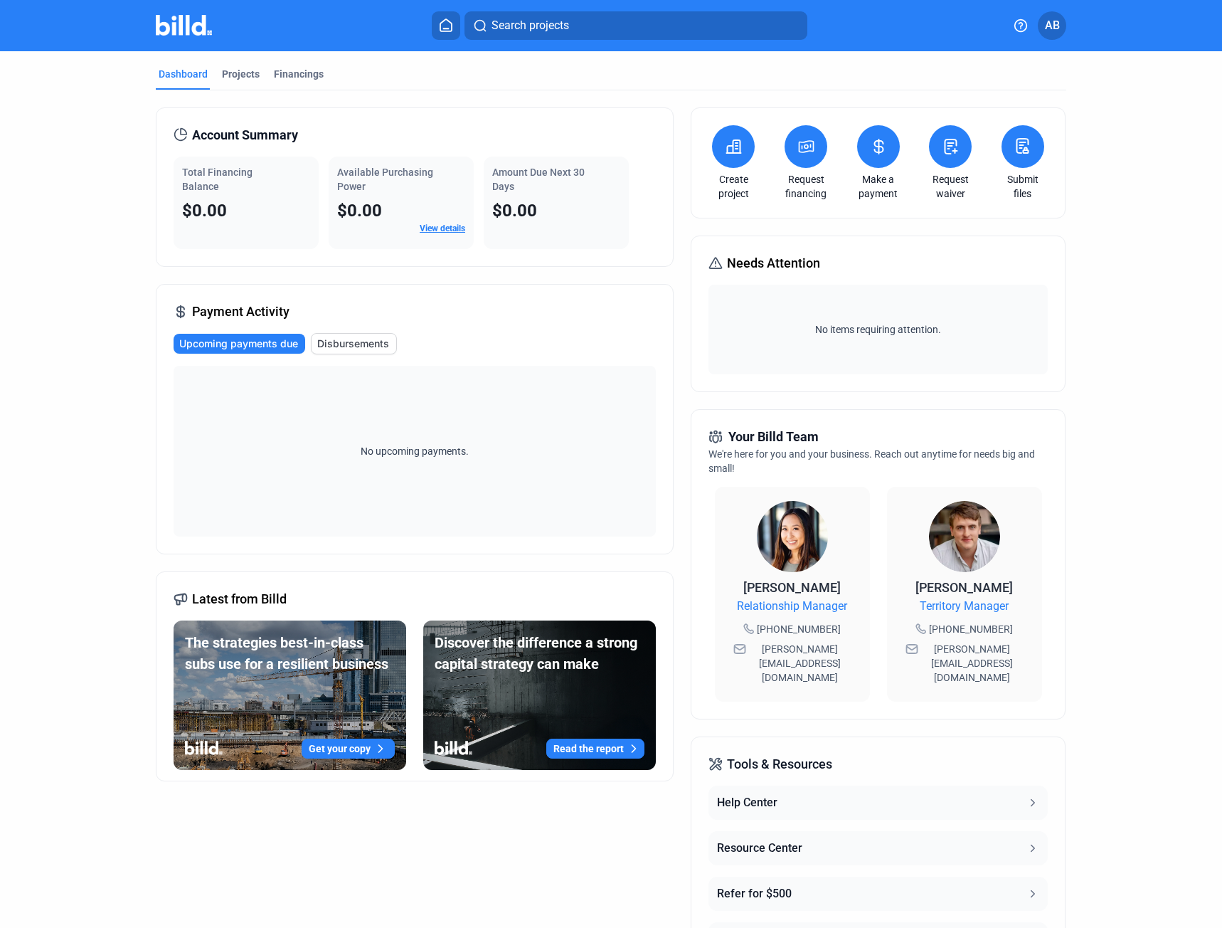
click at [448, 231] on link "View details" at bounding box center [443, 228] width 46 height 10
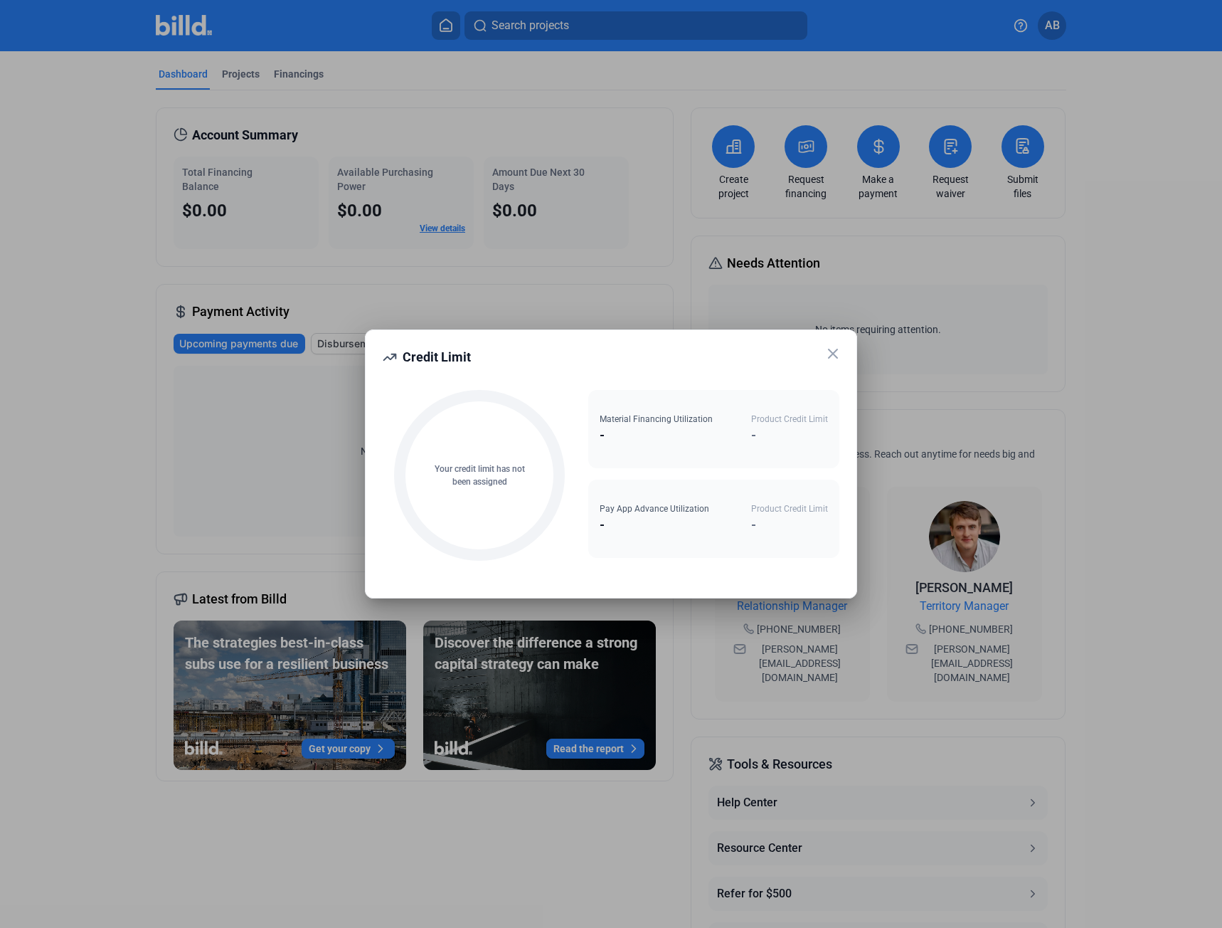
click at [834, 352] on icon at bounding box center [833, 353] width 17 height 17
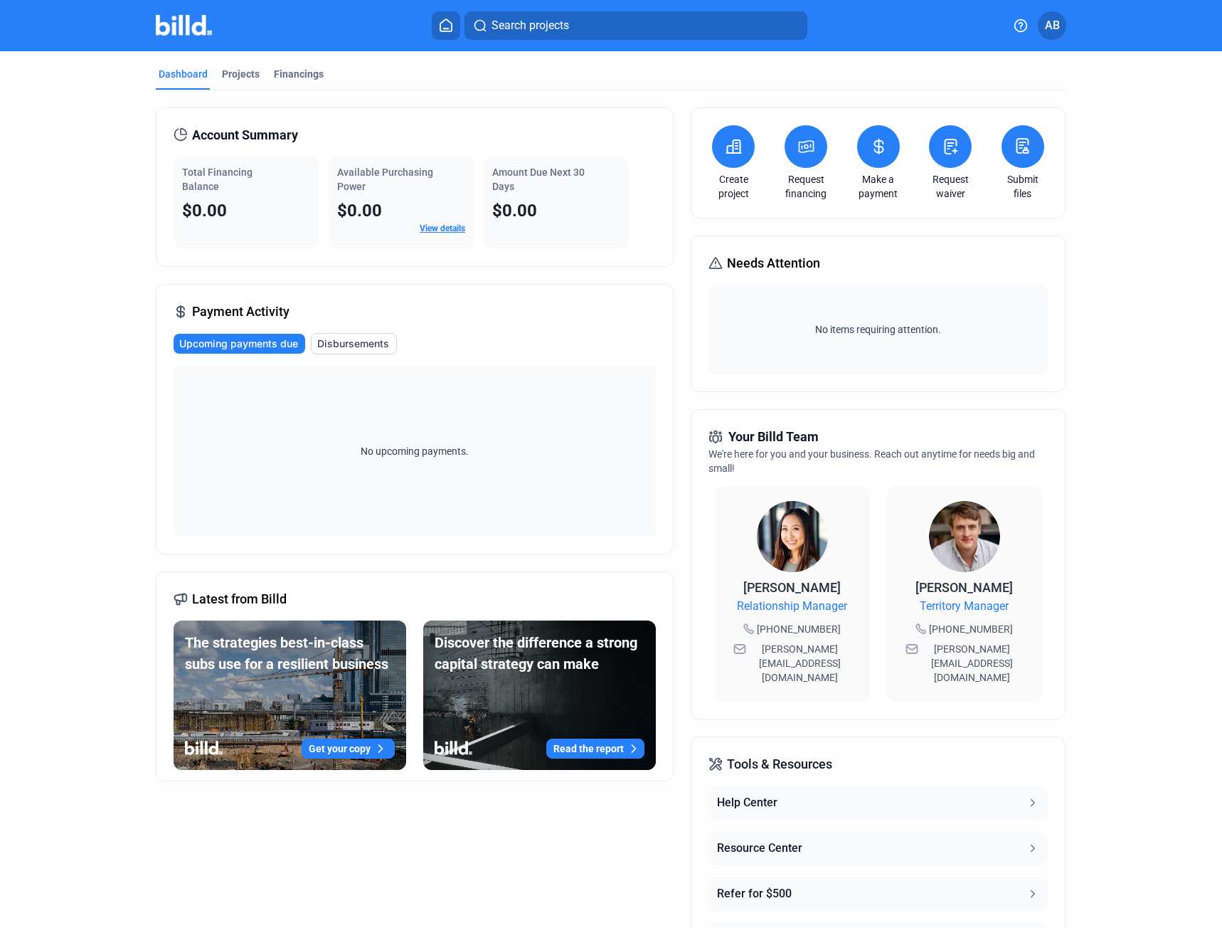
click at [1141, 495] on dashboard "Dashboard Projects Financings Account Summary Total Financing Balance $0.00 Ava…" at bounding box center [611, 536] width 1100 height 970
click at [243, 77] on div "Projects" at bounding box center [241, 74] width 38 height 14
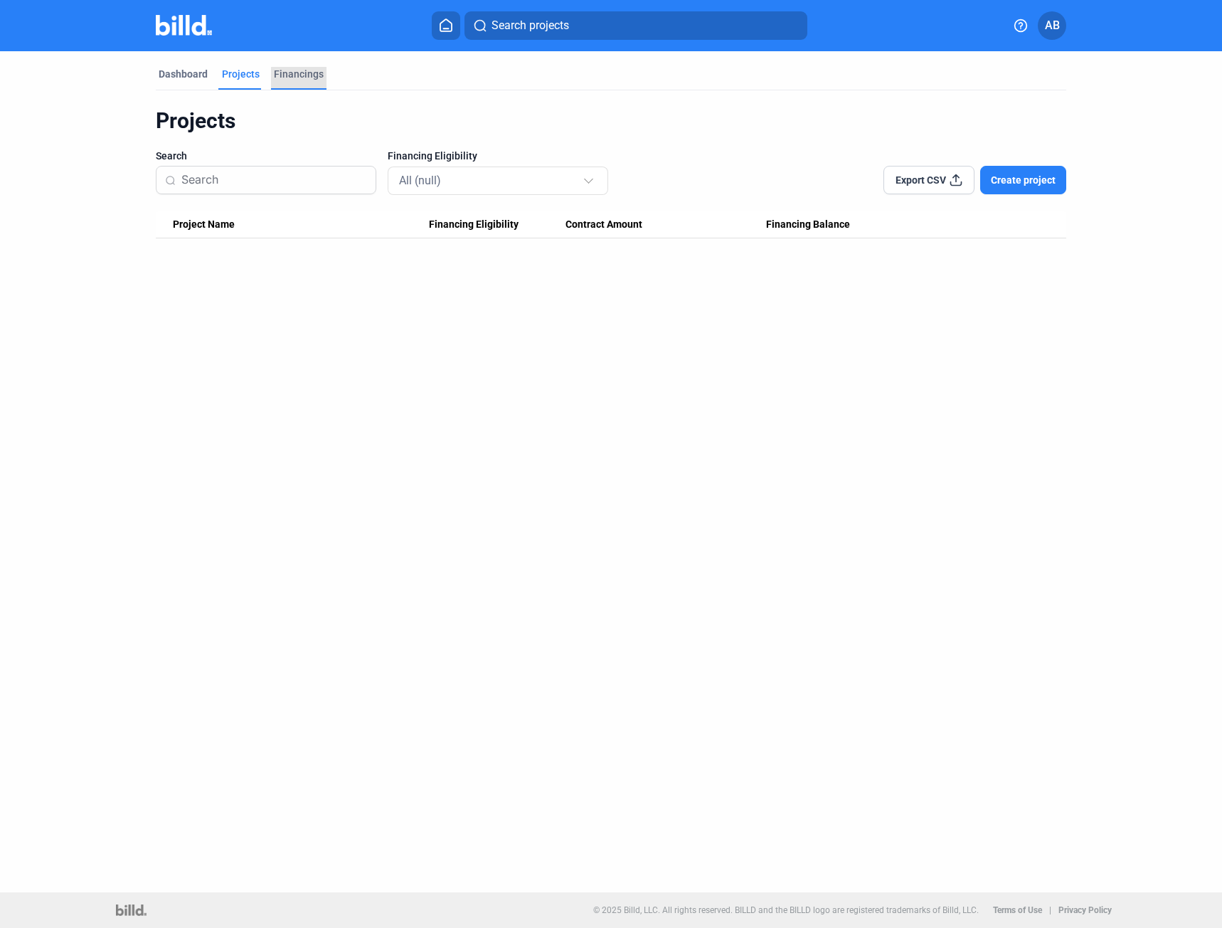
click at [298, 82] on div "Financings" at bounding box center [299, 78] width 56 height 23
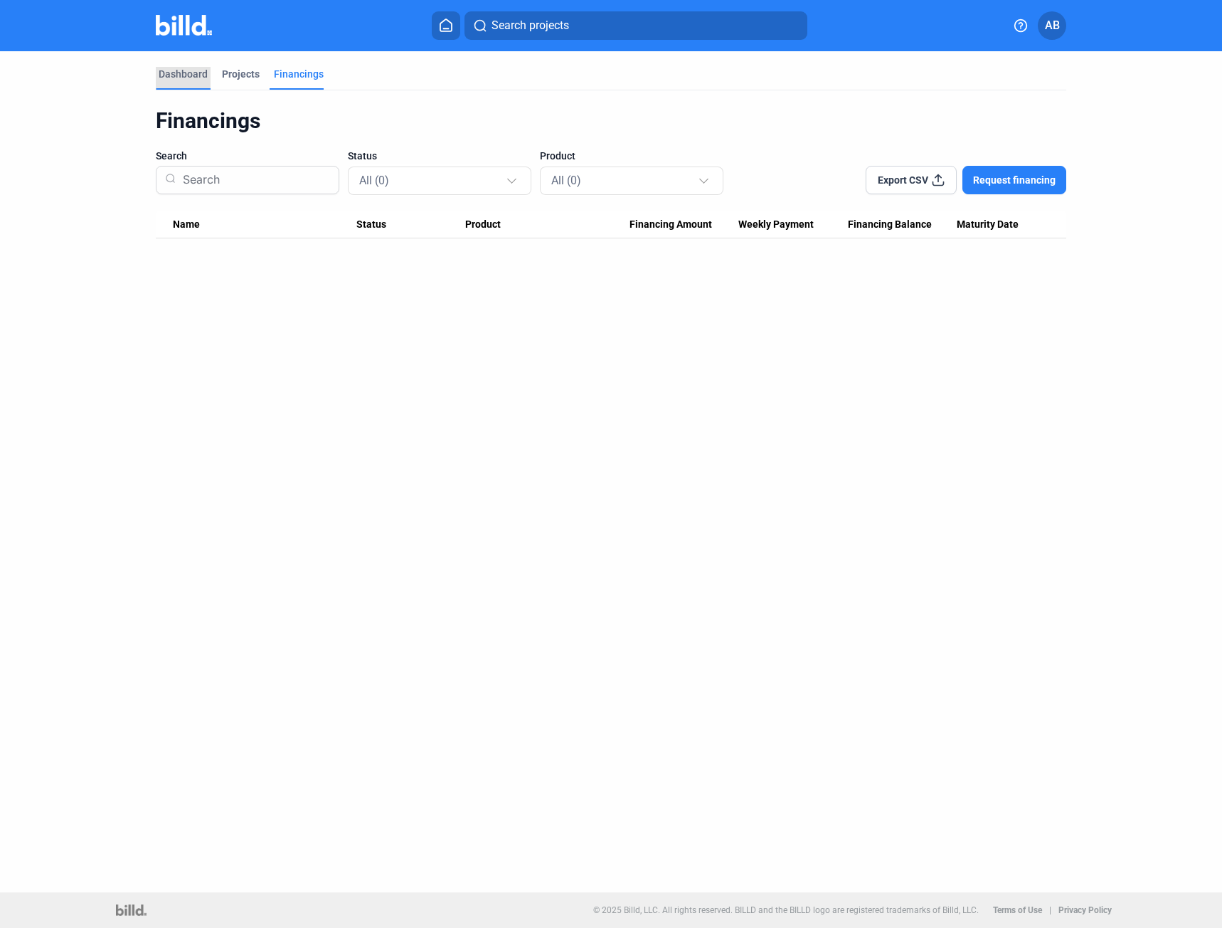
click at [196, 67] on div "Dashboard" at bounding box center [183, 74] width 49 height 14
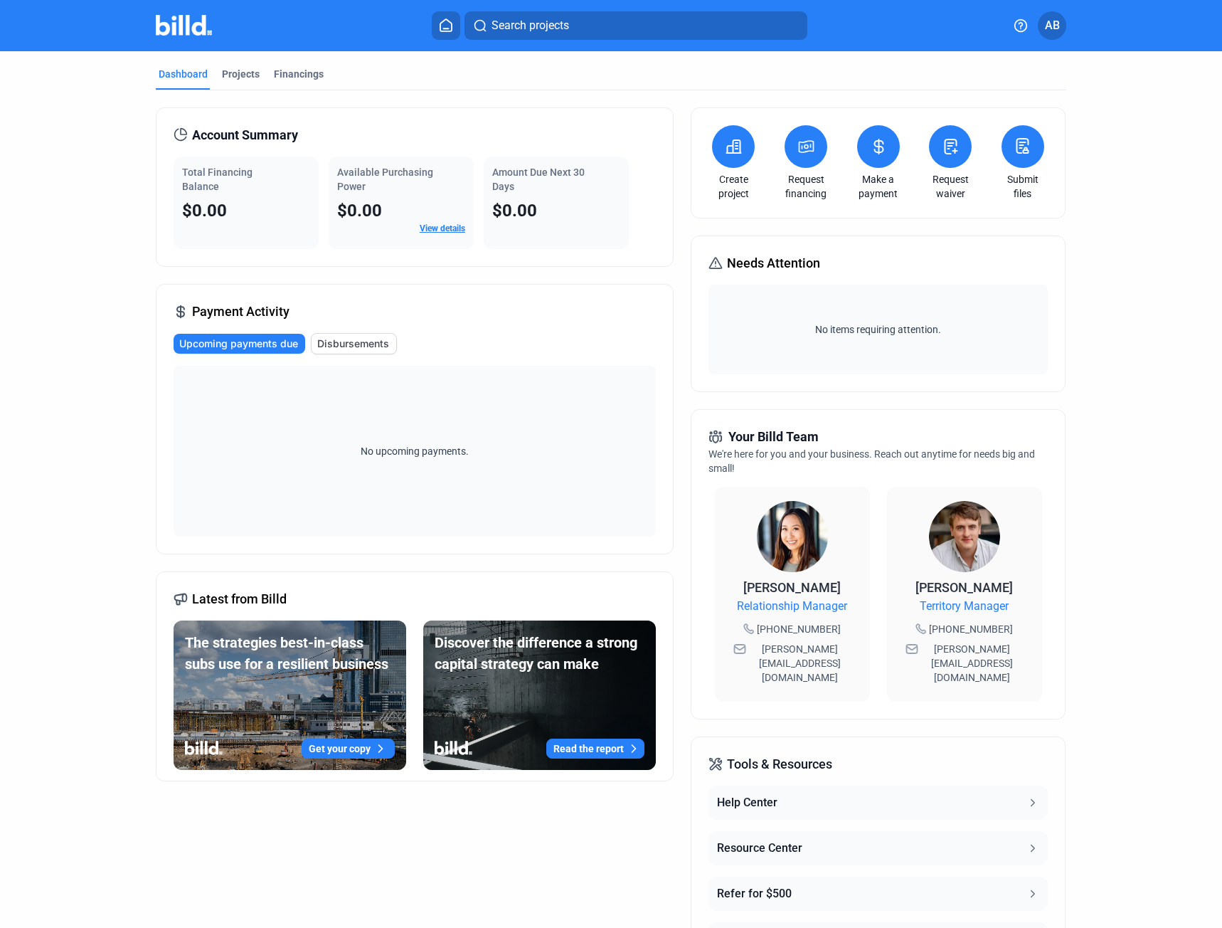
click at [1050, 28] on span "AB" at bounding box center [1052, 25] width 15 height 17
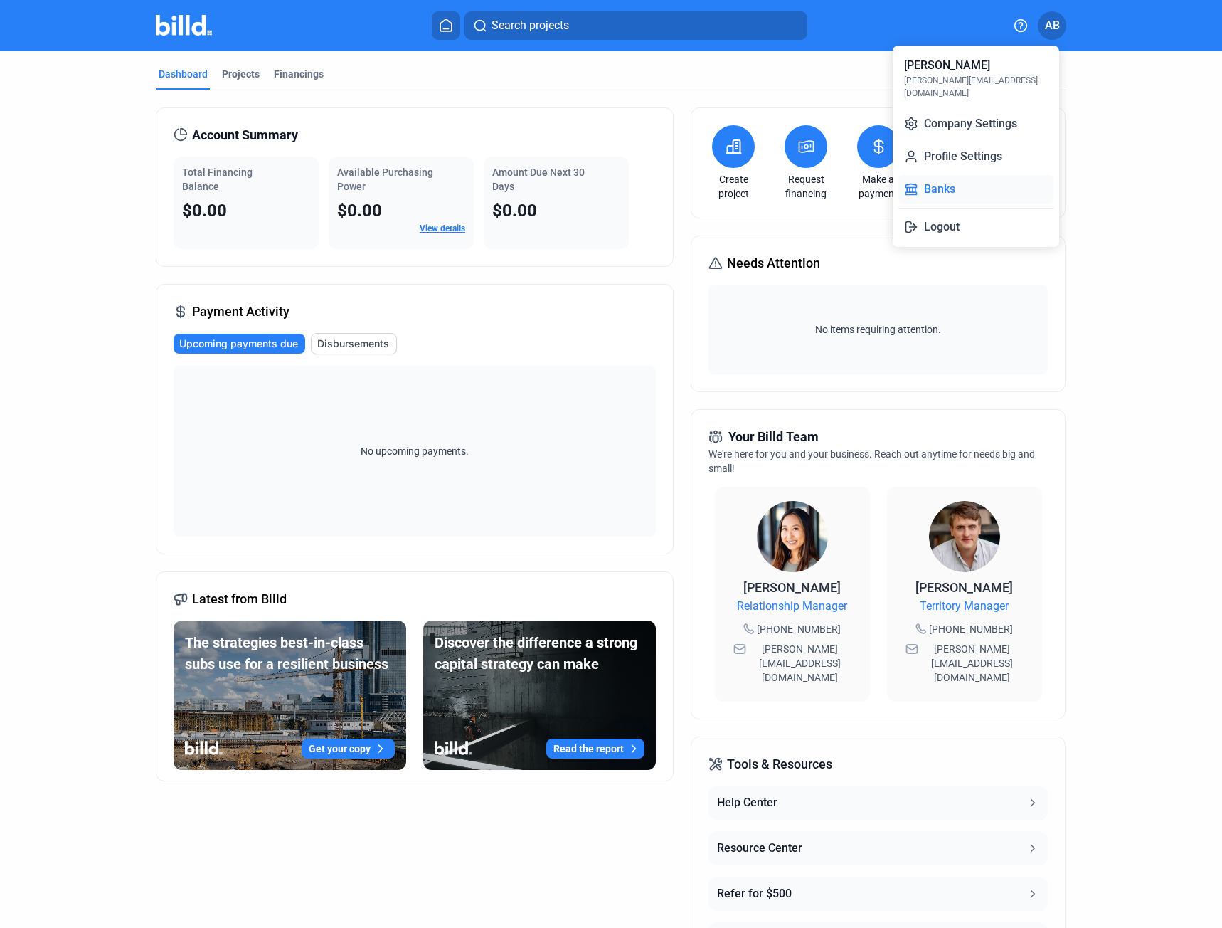
click at [944, 175] on button "Banks" at bounding box center [976, 189] width 155 height 28
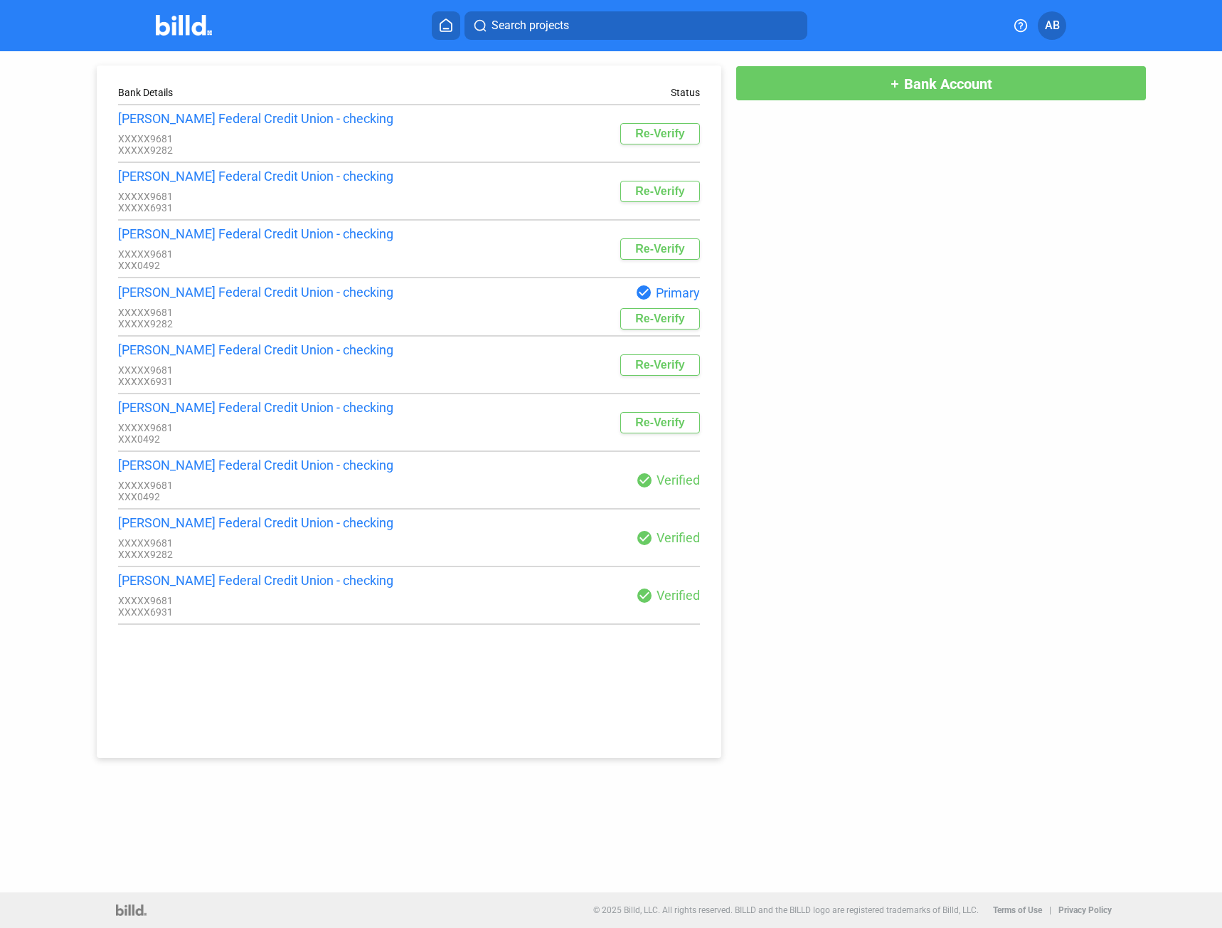
click at [1055, 29] on span "AB" at bounding box center [1052, 25] width 15 height 17
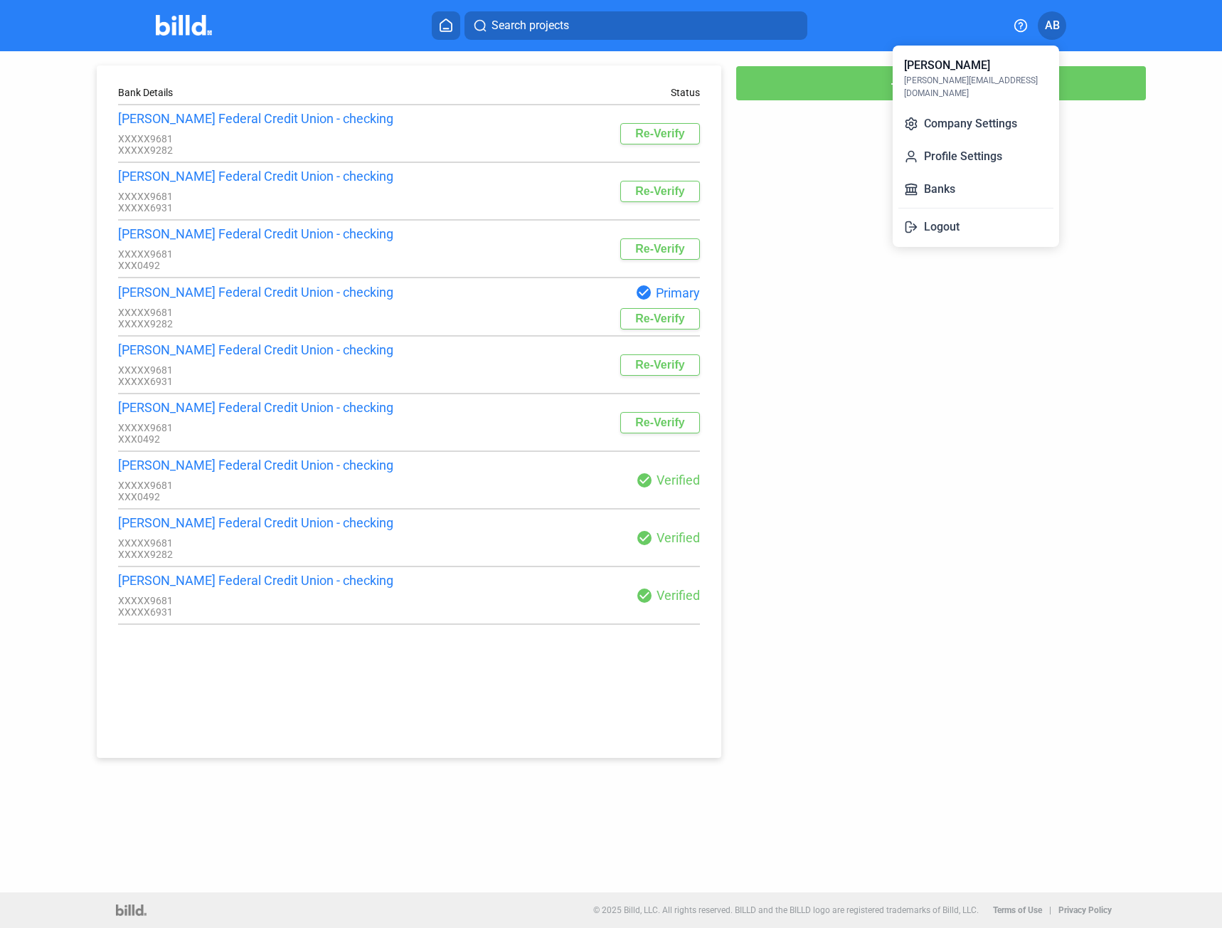
click at [981, 70] on div "[PERSON_NAME]" at bounding box center [947, 65] width 86 height 17
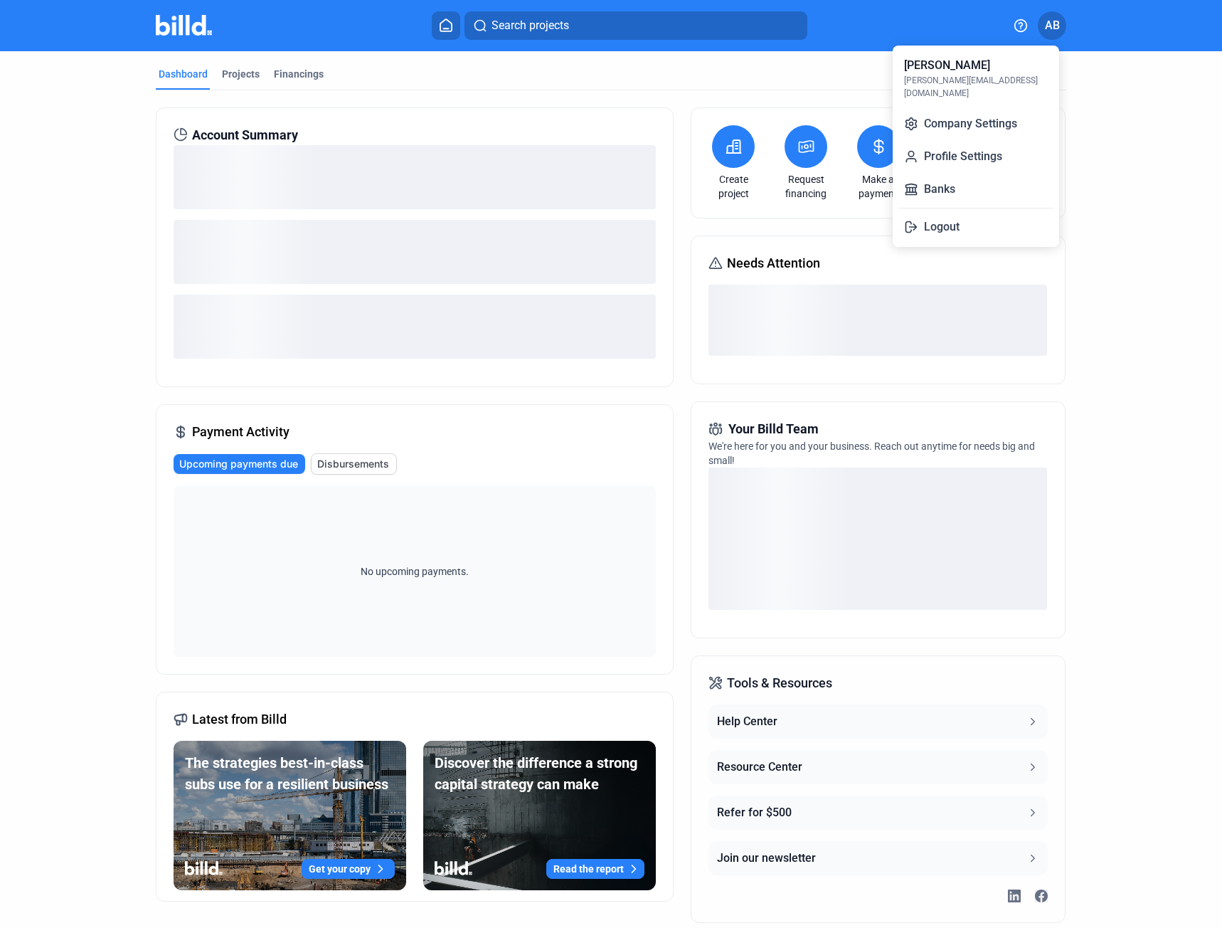
click at [1108, 171] on div at bounding box center [611, 464] width 1222 height 928
